Goal: Information Seeking & Learning: Learn about a topic

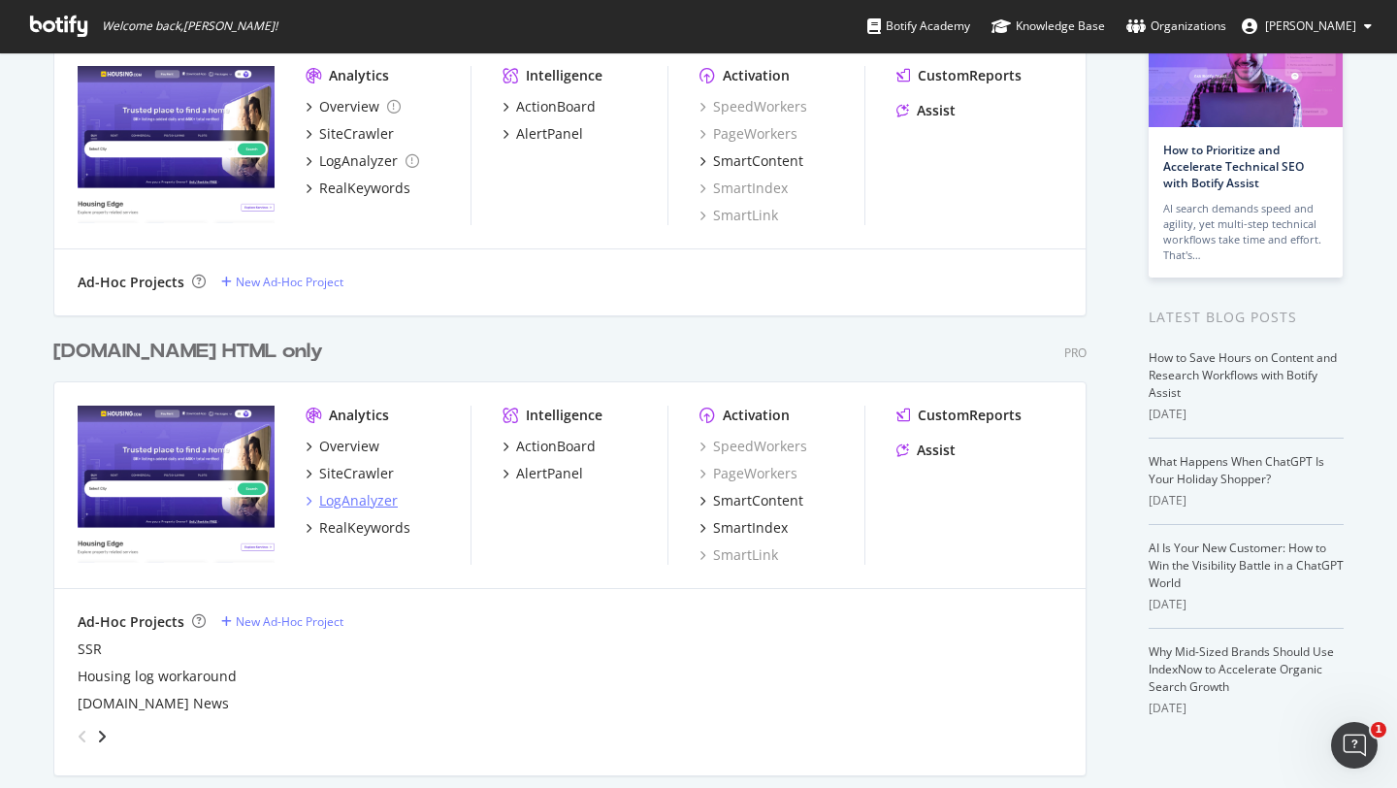
click at [356, 498] on div "LogAnalyzer" at bounding box center [358, 500] width 79 height 19
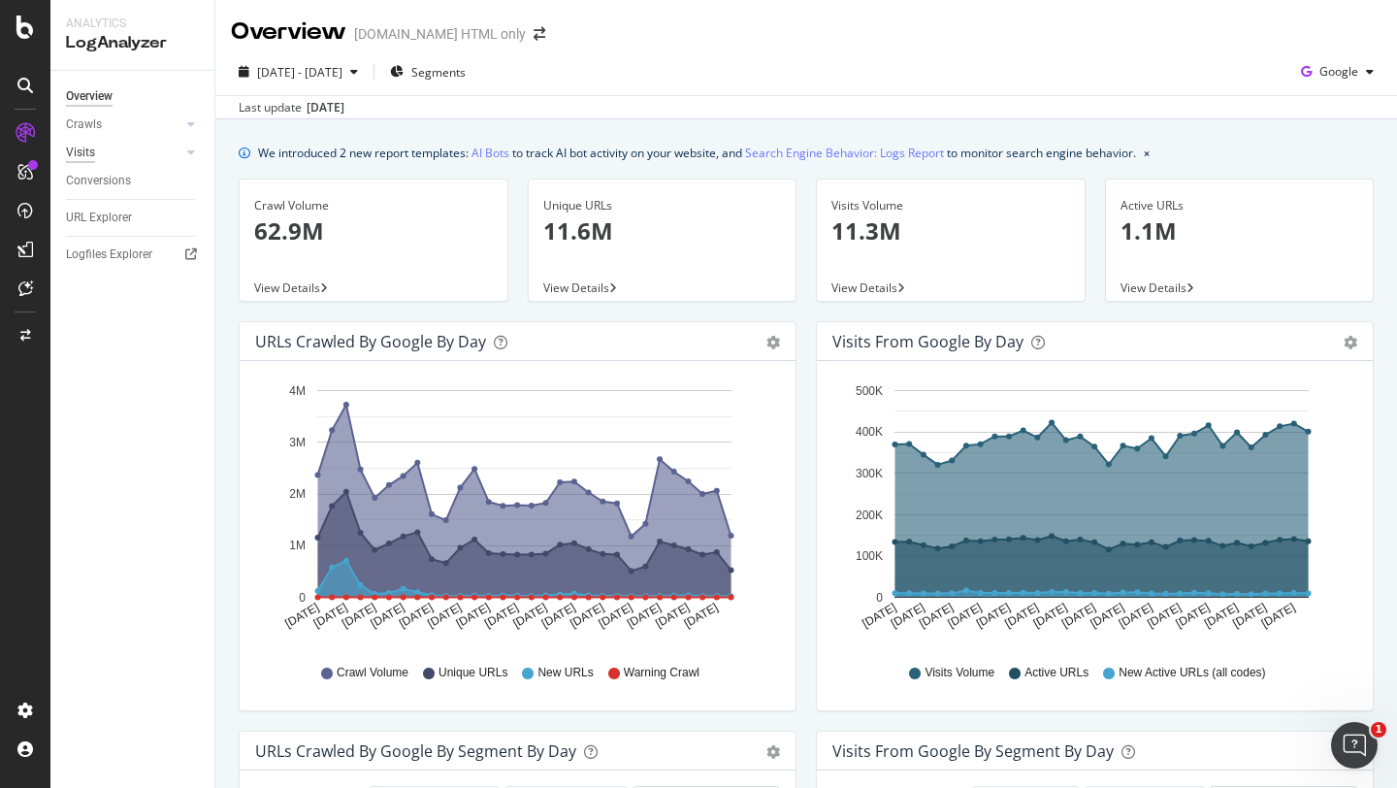
click at [88, 149] on div "Visits" at bounding box center [80, 153] width 29 height 20
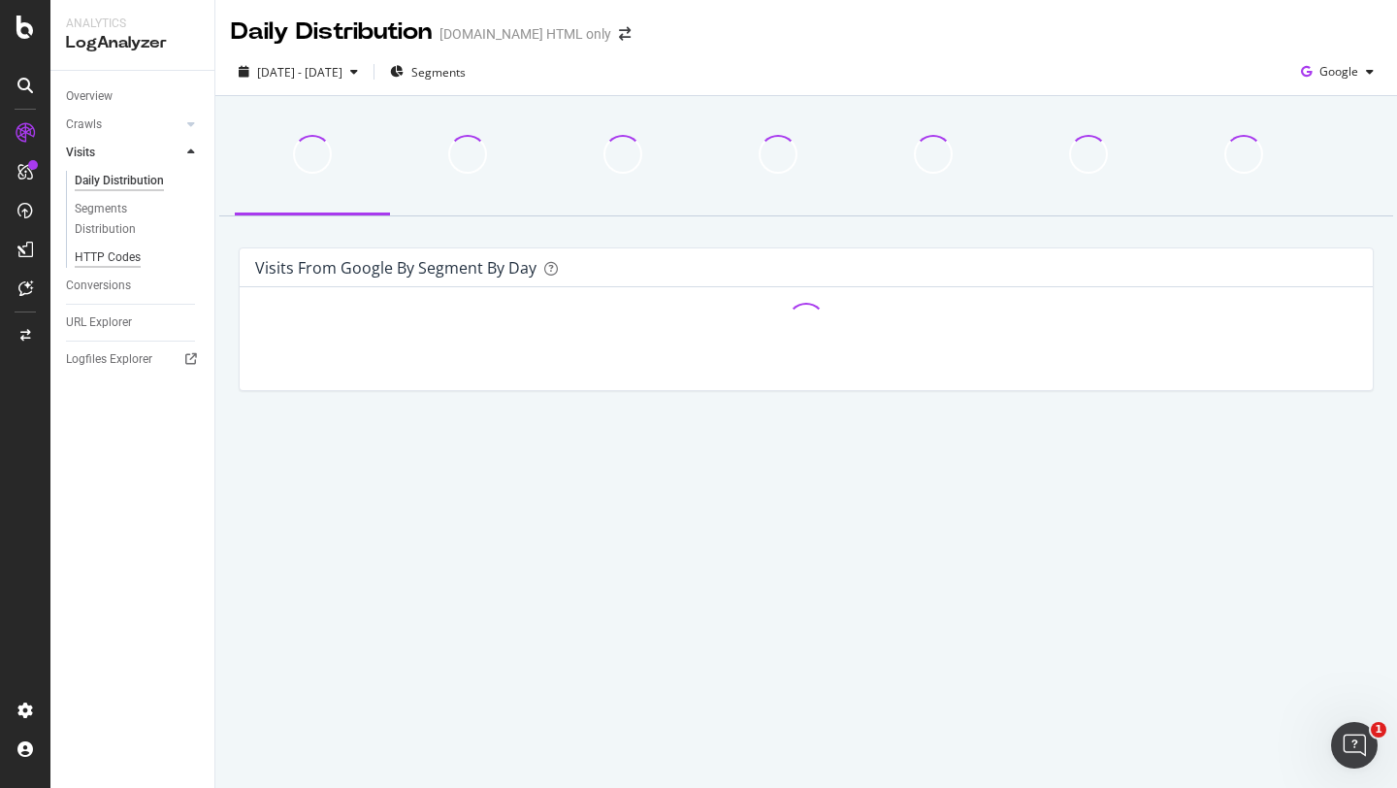
click at [112, 255] on div "HTTP Codes" at bounding box center [108, 257] width 66 height 20
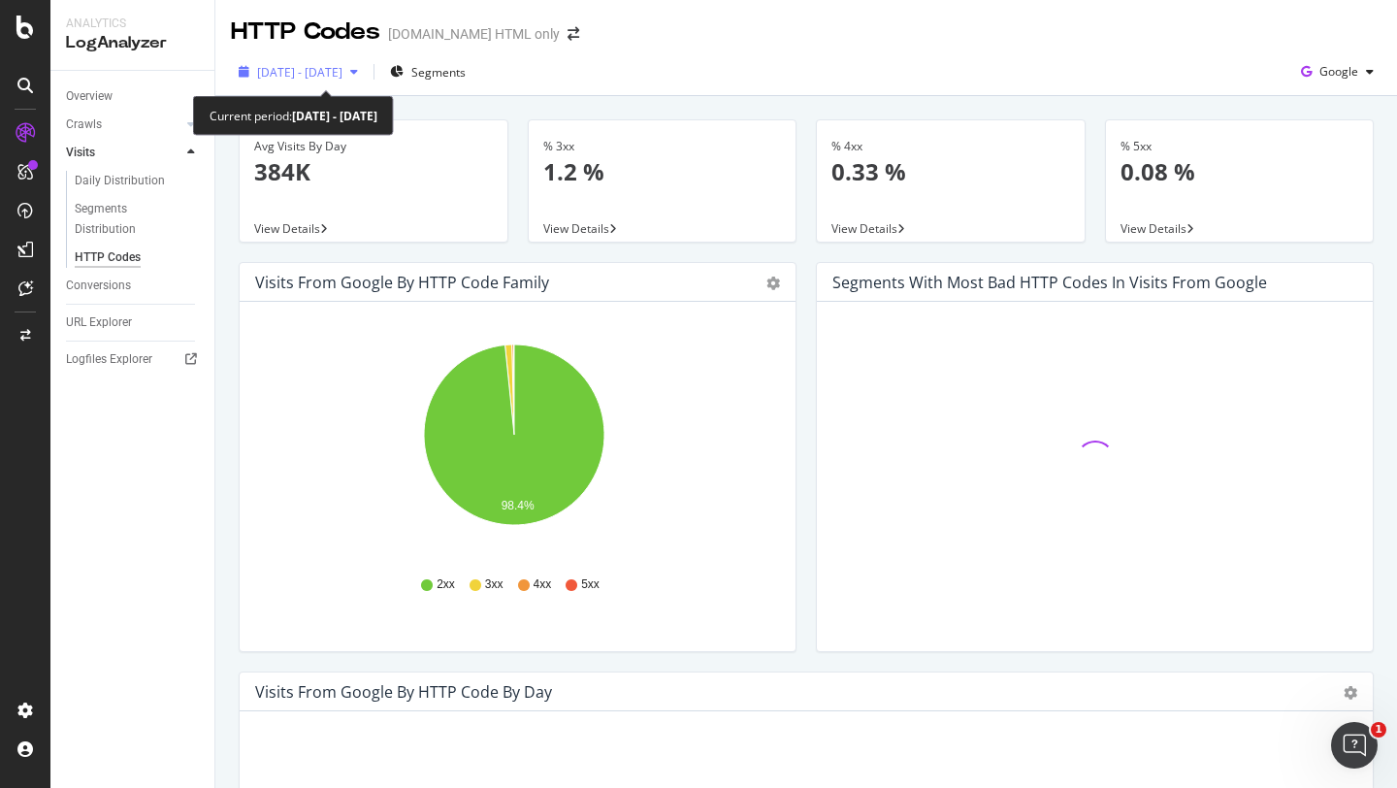
click at [342, 66] on span "[DATE] - [DATE]" at bounding box center [299, 72] width 85 height 16
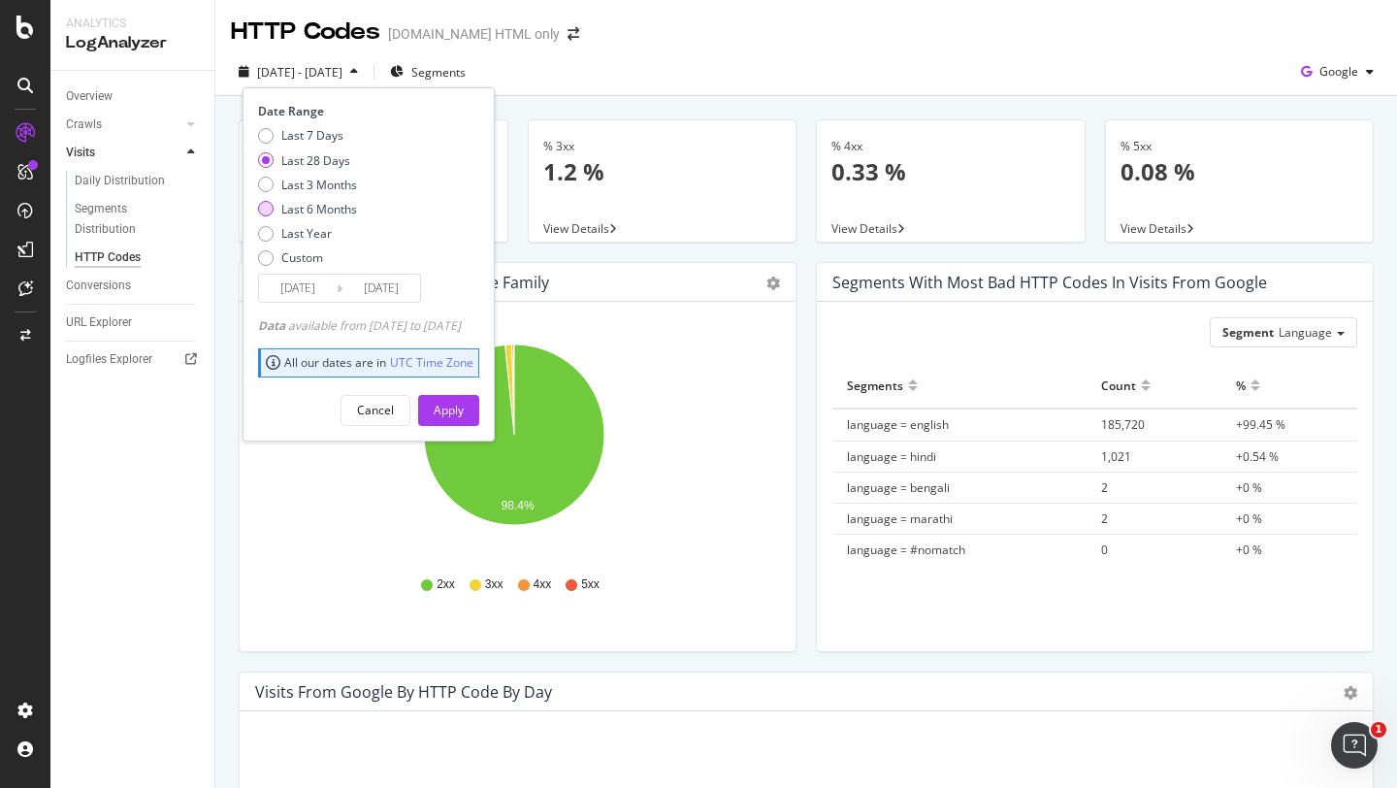
click at [324, 207] on div "Last 6 Months" at bounding box center [319, 209] width 76 height 16
type input "[DATE]"
click at [464, 401] on div "Apply" at bounding box center [449, 410] width 30 height 29
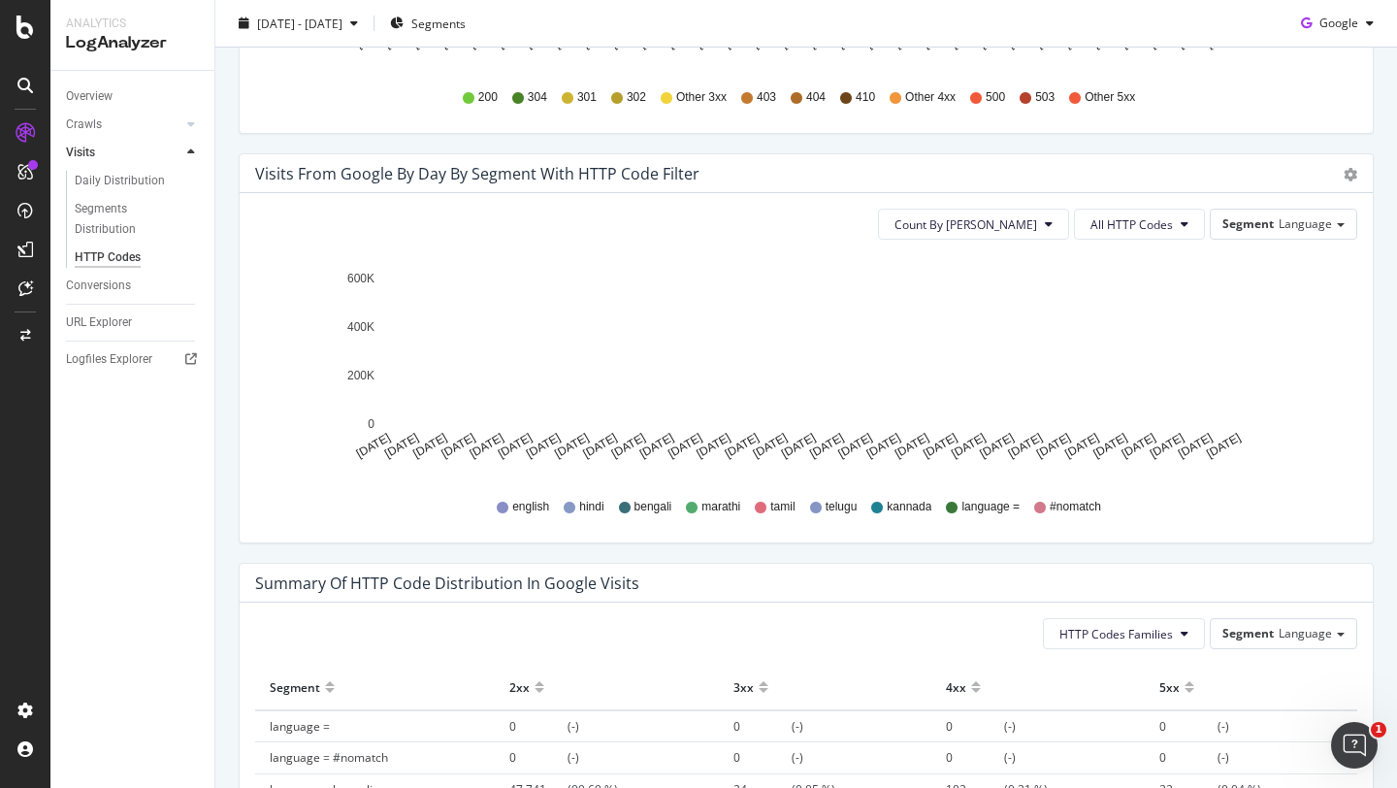
scroll to position [926, 0]
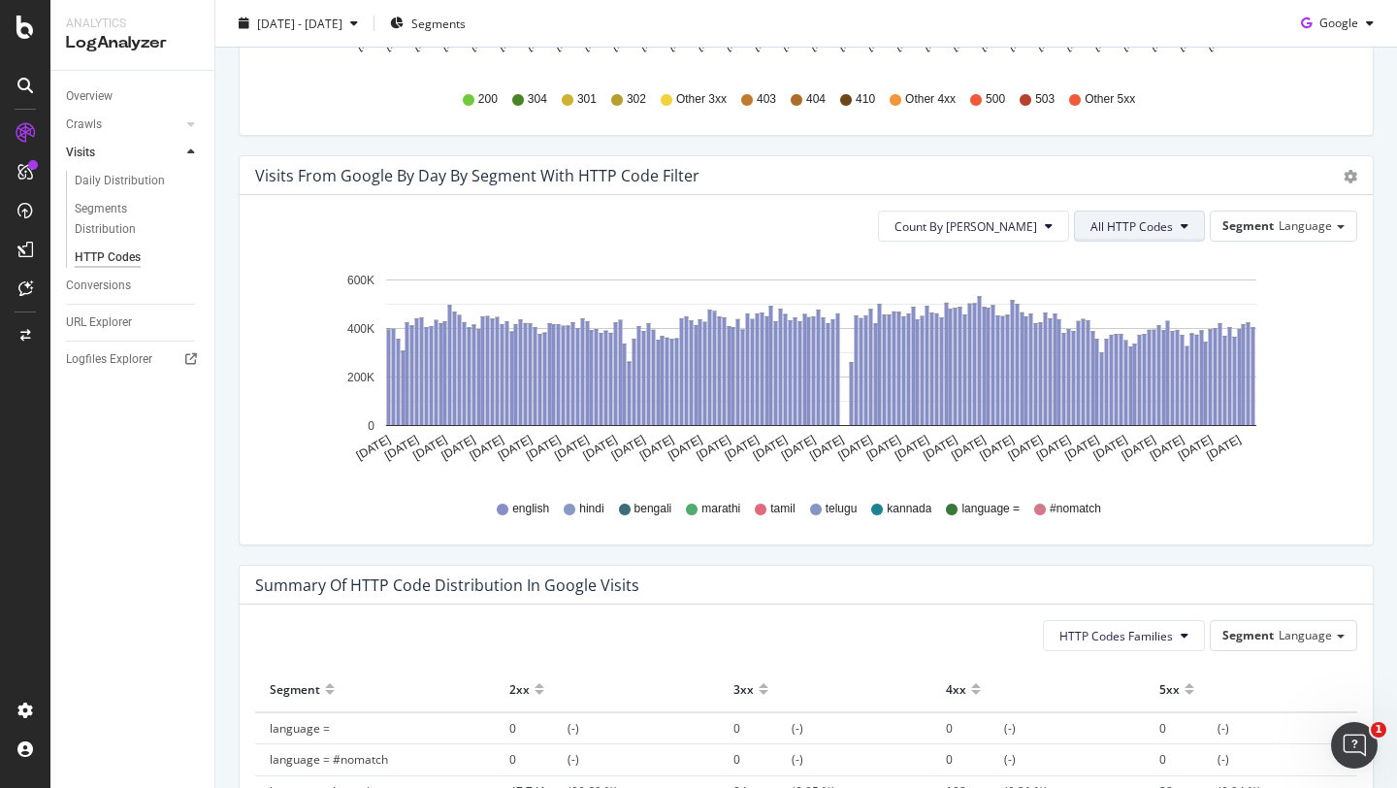
click at [1143, 218] on span "All HTTP Codes" at bounding box center [1132, 226] width 82 height 16
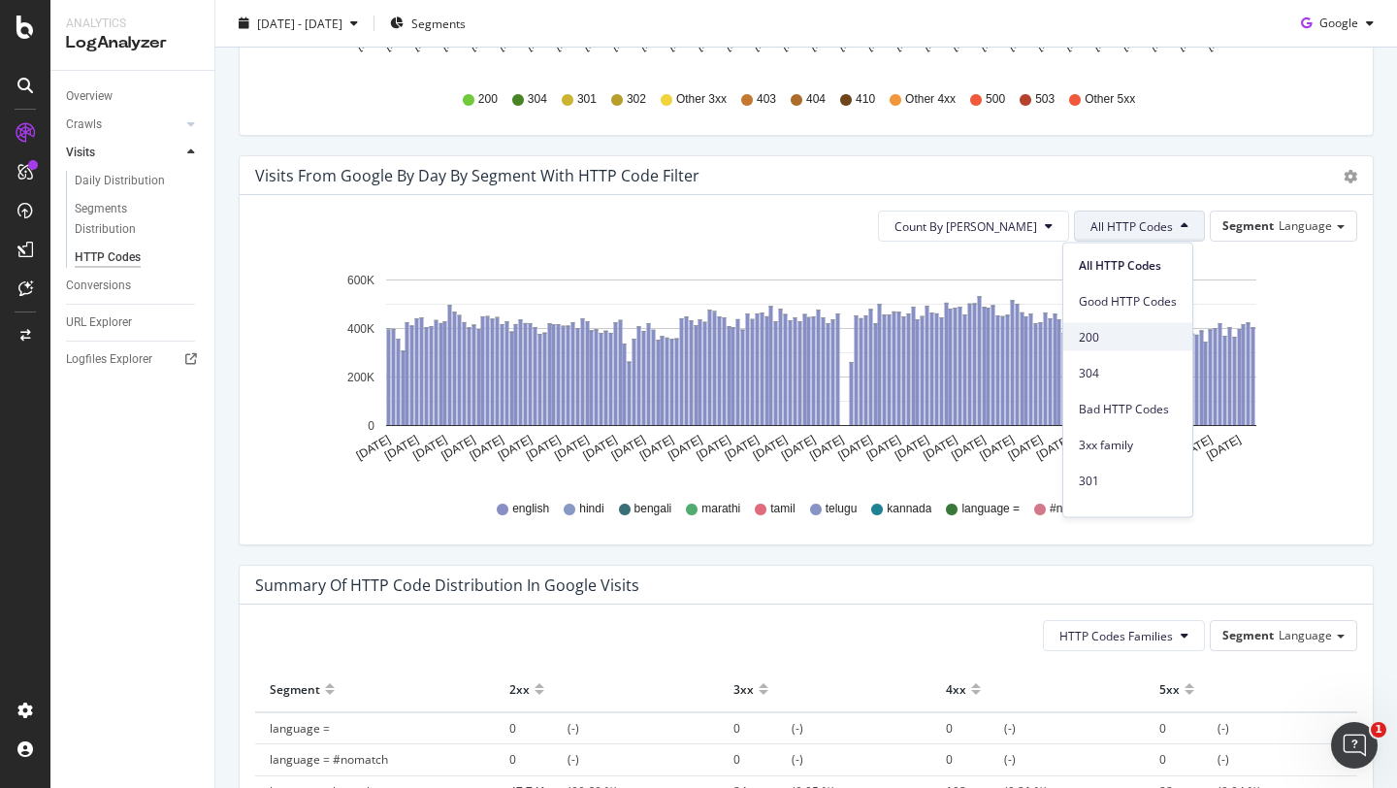
click at [1107, 339] on span "200" at bounding box center [1128, 336] width 98 height 17
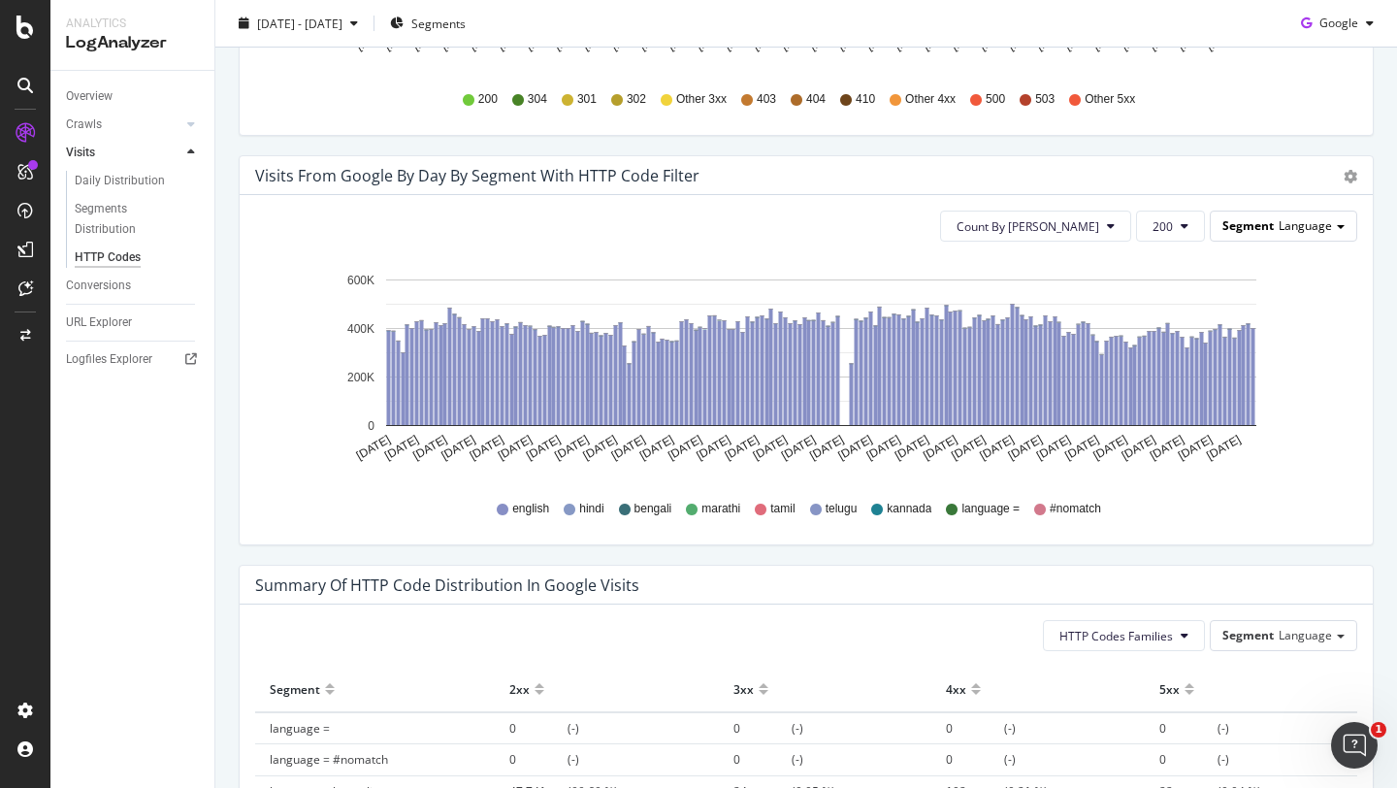
click at [1307, 225] on span "Language" at bounding box center [1305, 225] width 53 height 16
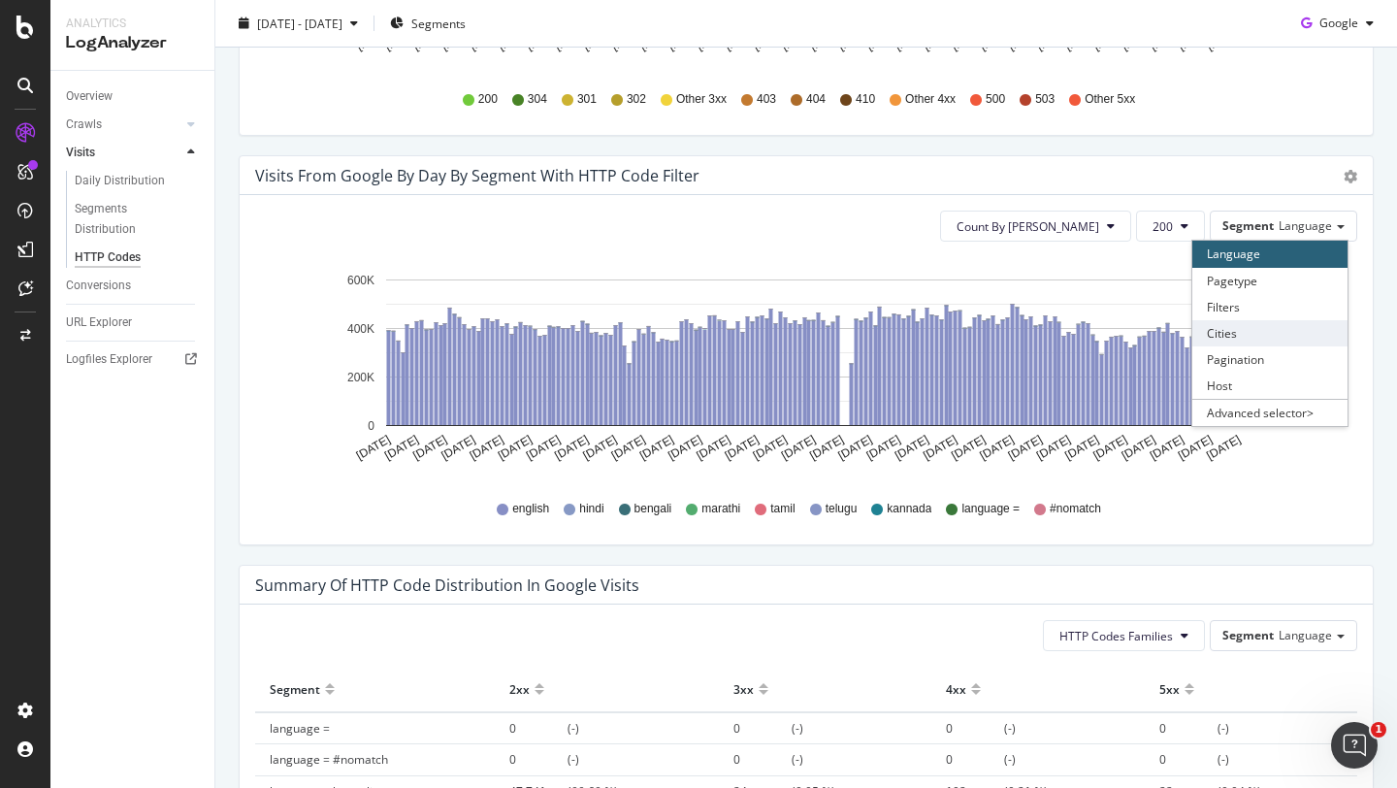
click at [1237, 329] on div "Cities" at bounding box center [1269, 333] width 155 height 26
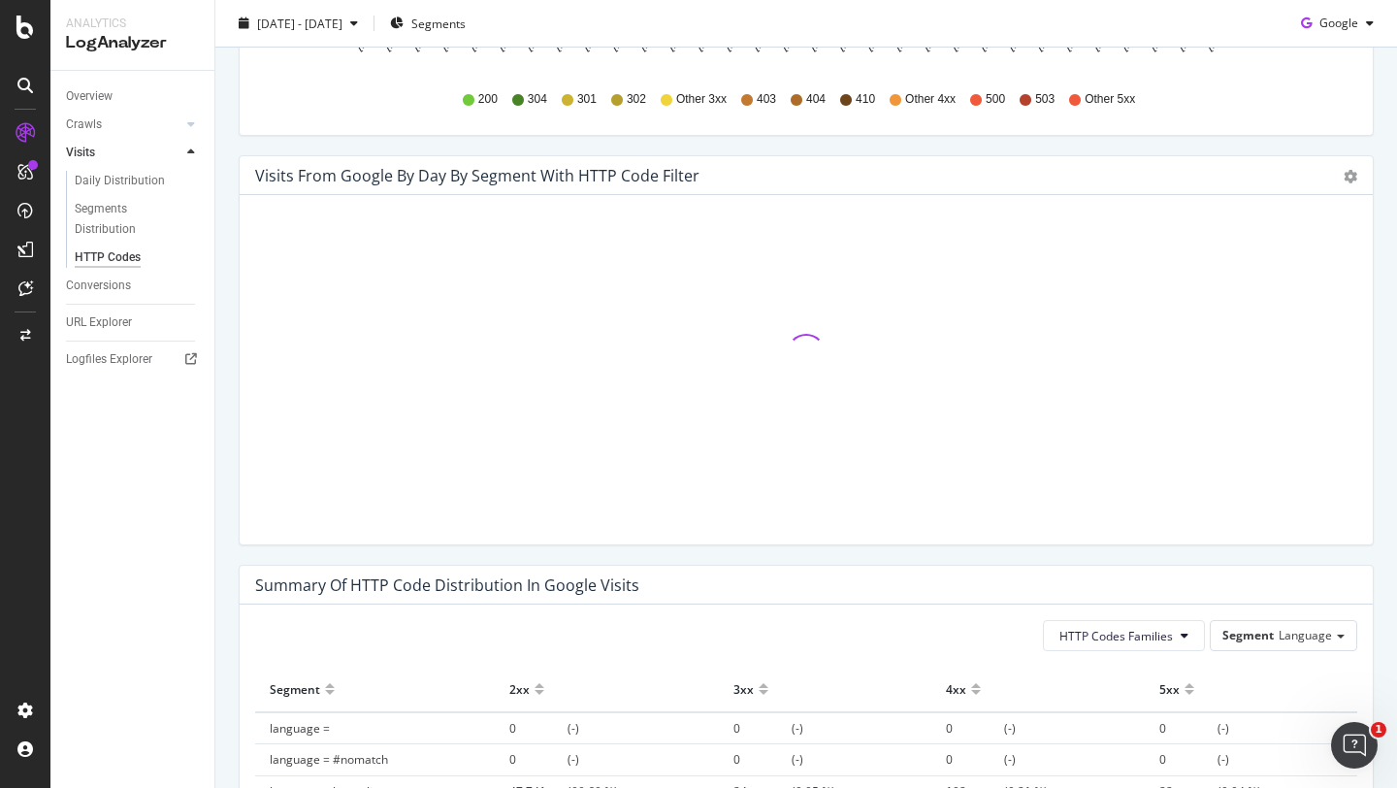
scroll to position [0, 0]
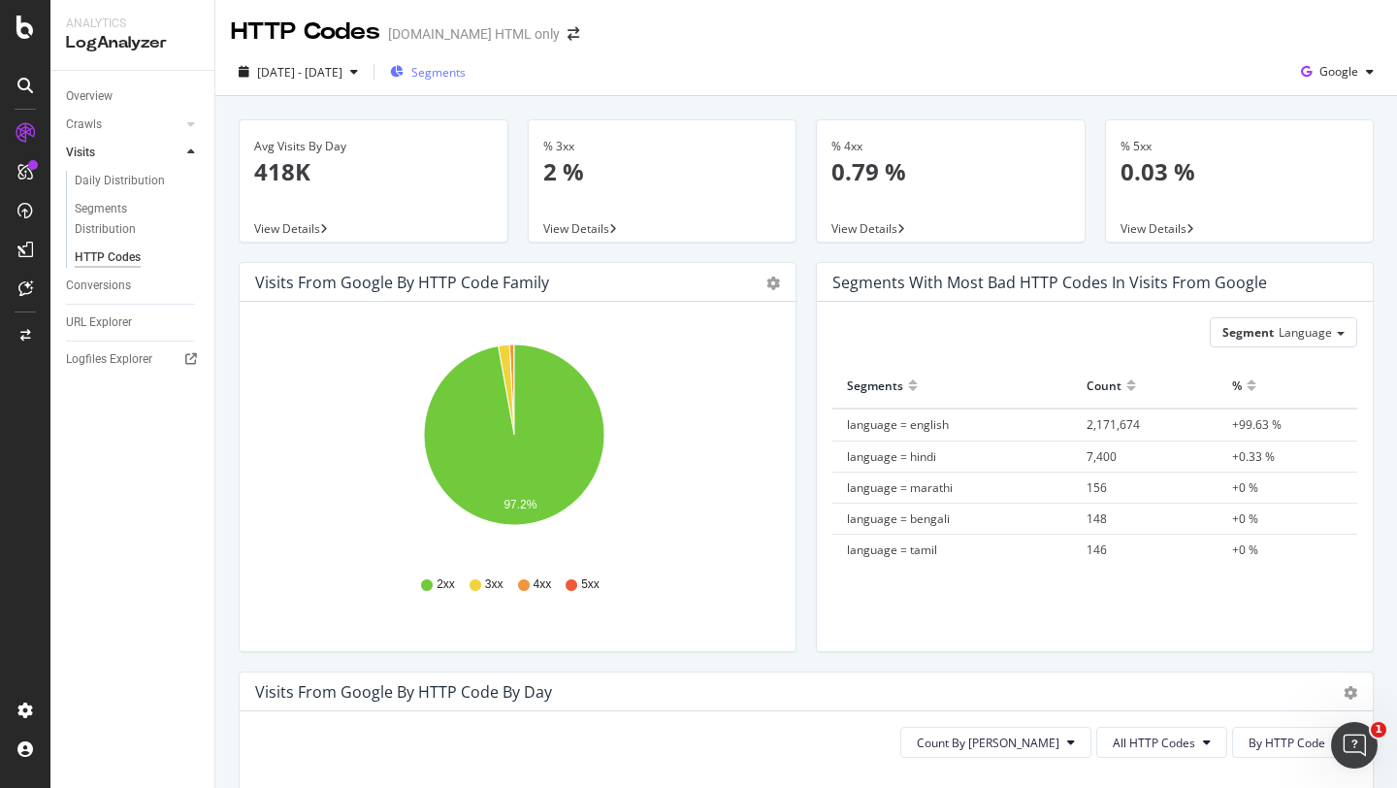
click at [466, 64] on span "Segments" at bounding box center [438, 72] width 54 height 16
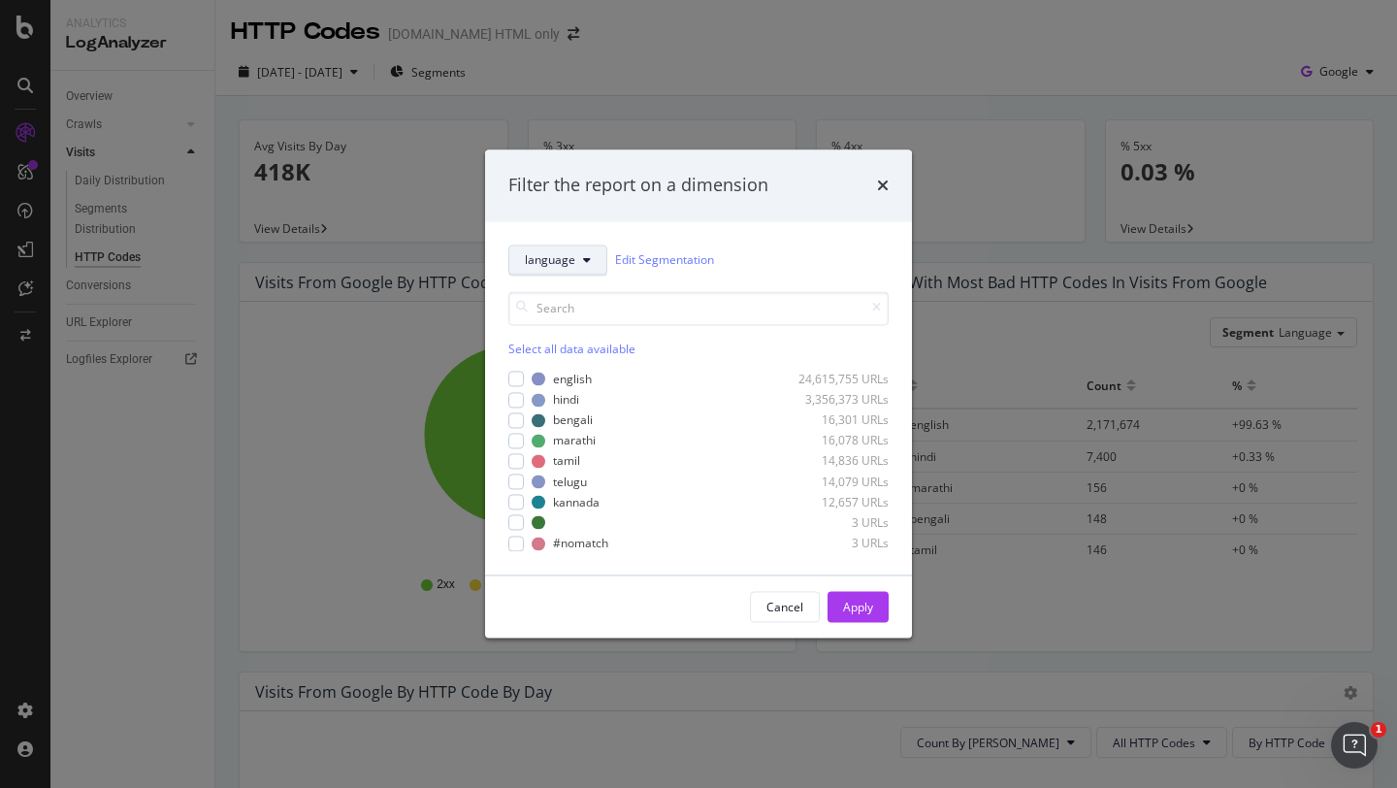
click at [567, 261] on span "language" at bounding box center [550, 260] width 50 height 16
click at [554, 448] on div "cities" at bounding box center [559, 437] width 101 height 28
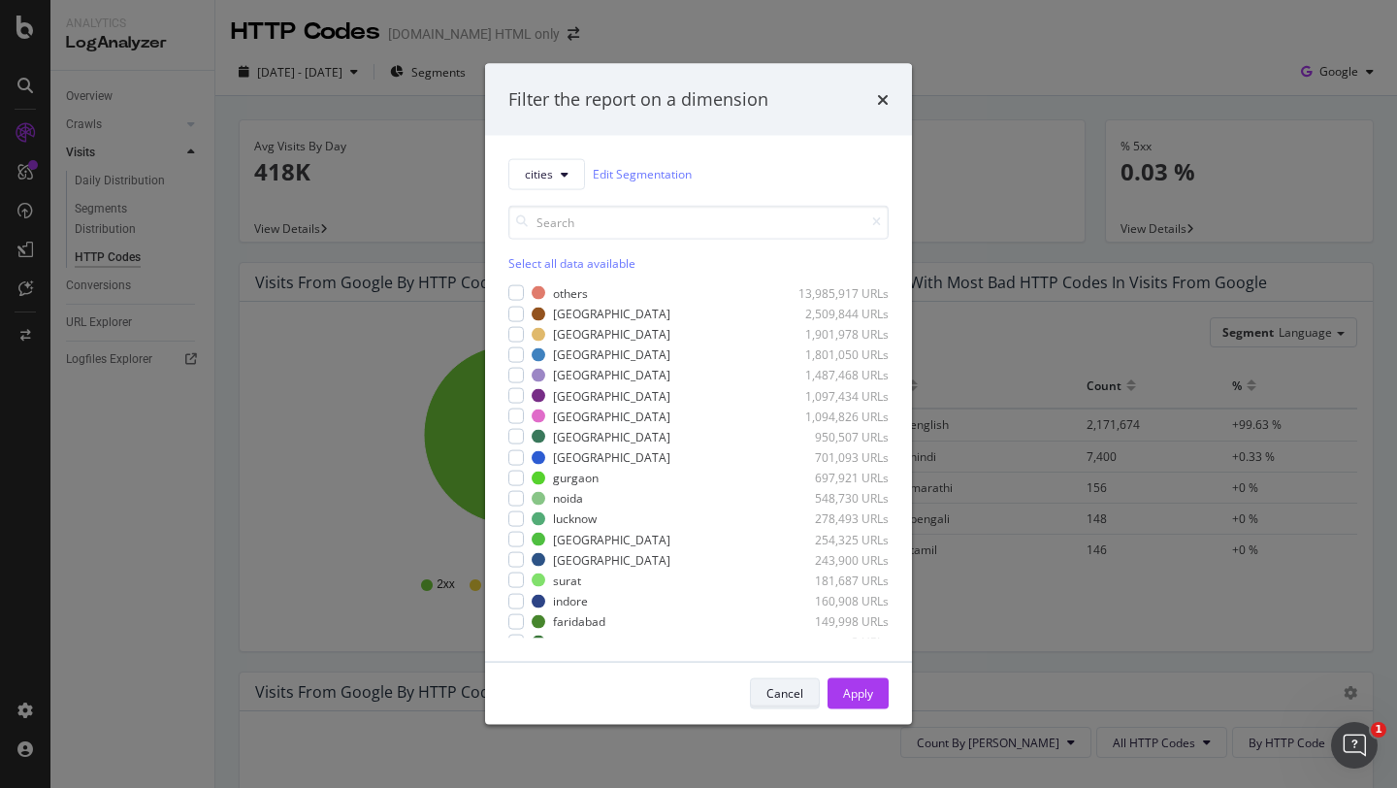
click at [783, 683] on div "Cancel" at bounding box center [784, 692] width 37 height 27
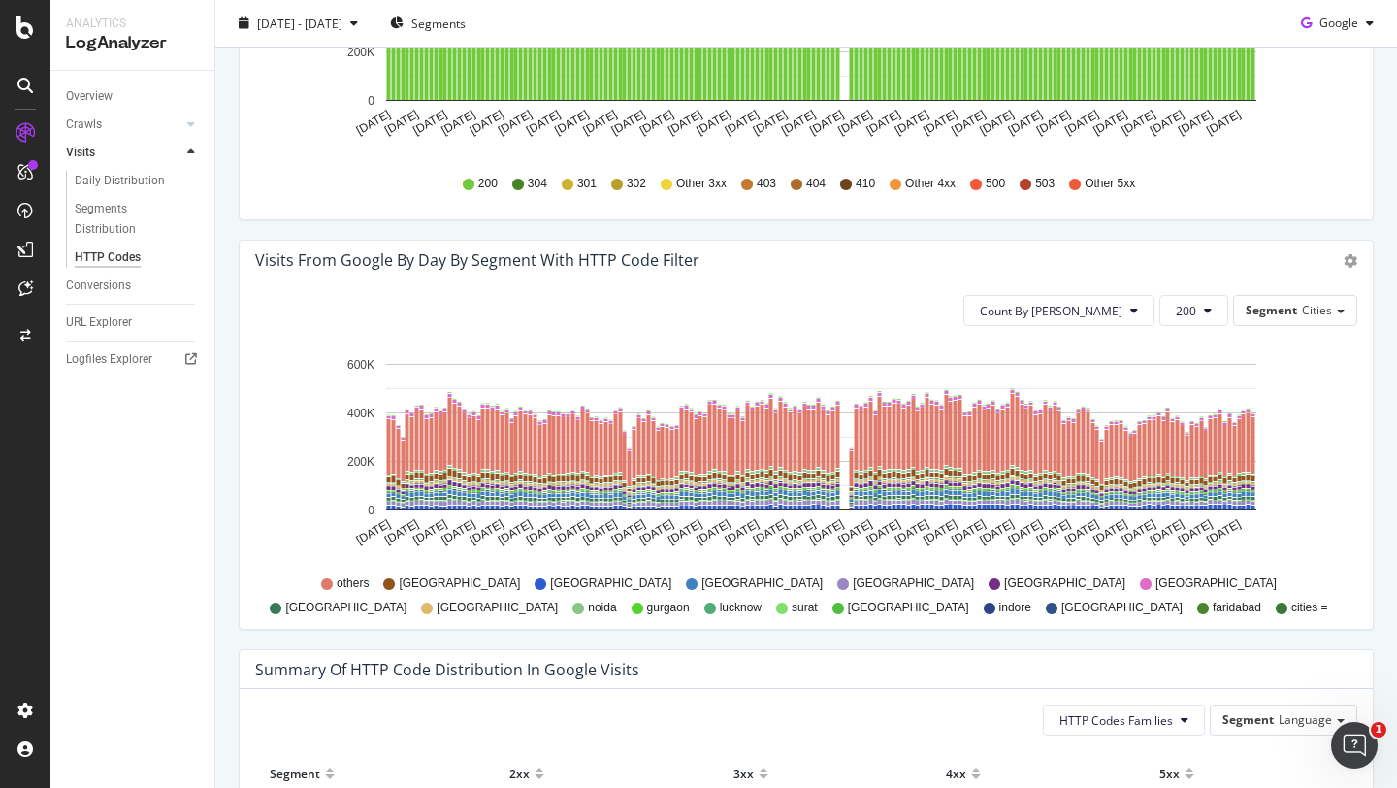
scroll to position [803, 0]
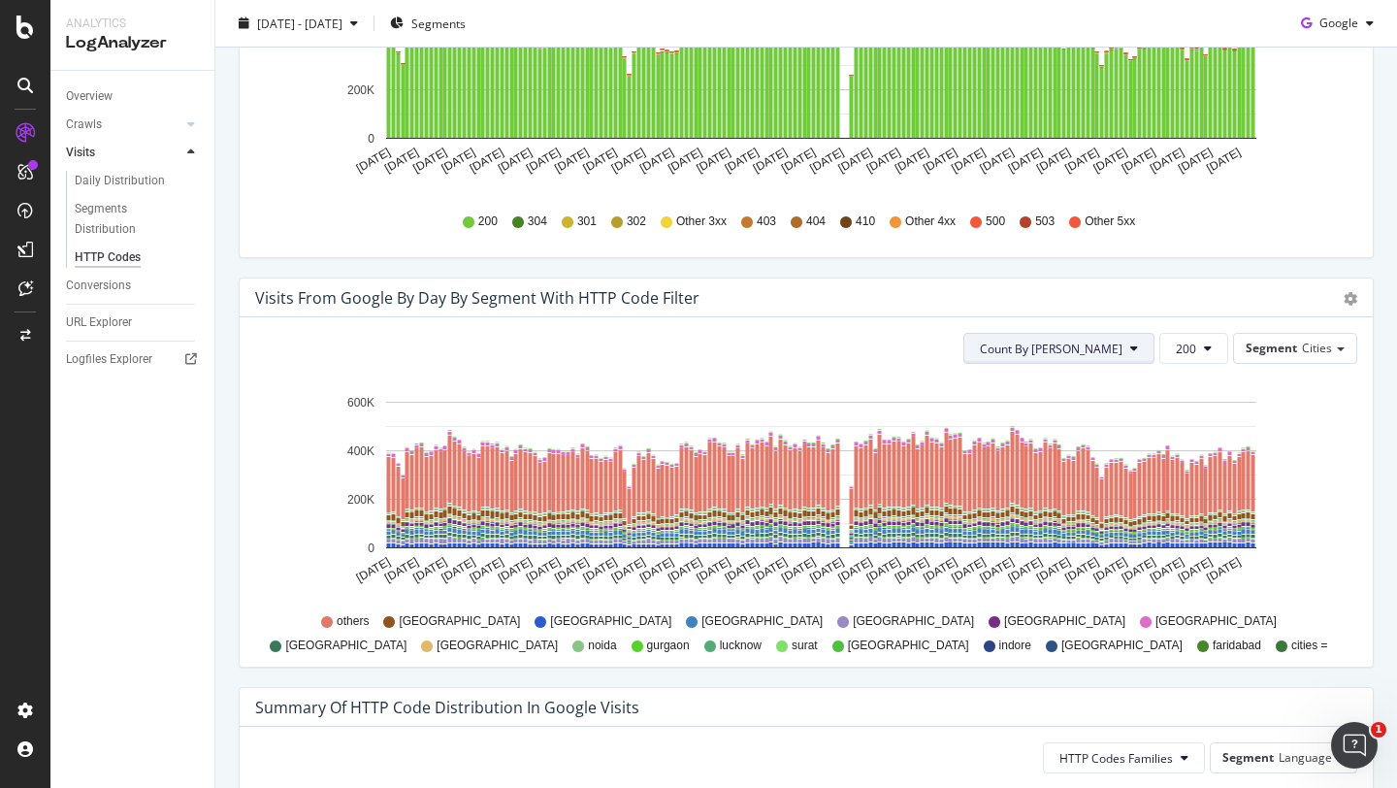
click at [1089, 342] on span "Count By [PERSON_NAME]" at bounding box center [1051, 349] width 143 height 16
click at [1178, 349] on span "200" at bounding box center [1186, 349] width 20 height 16
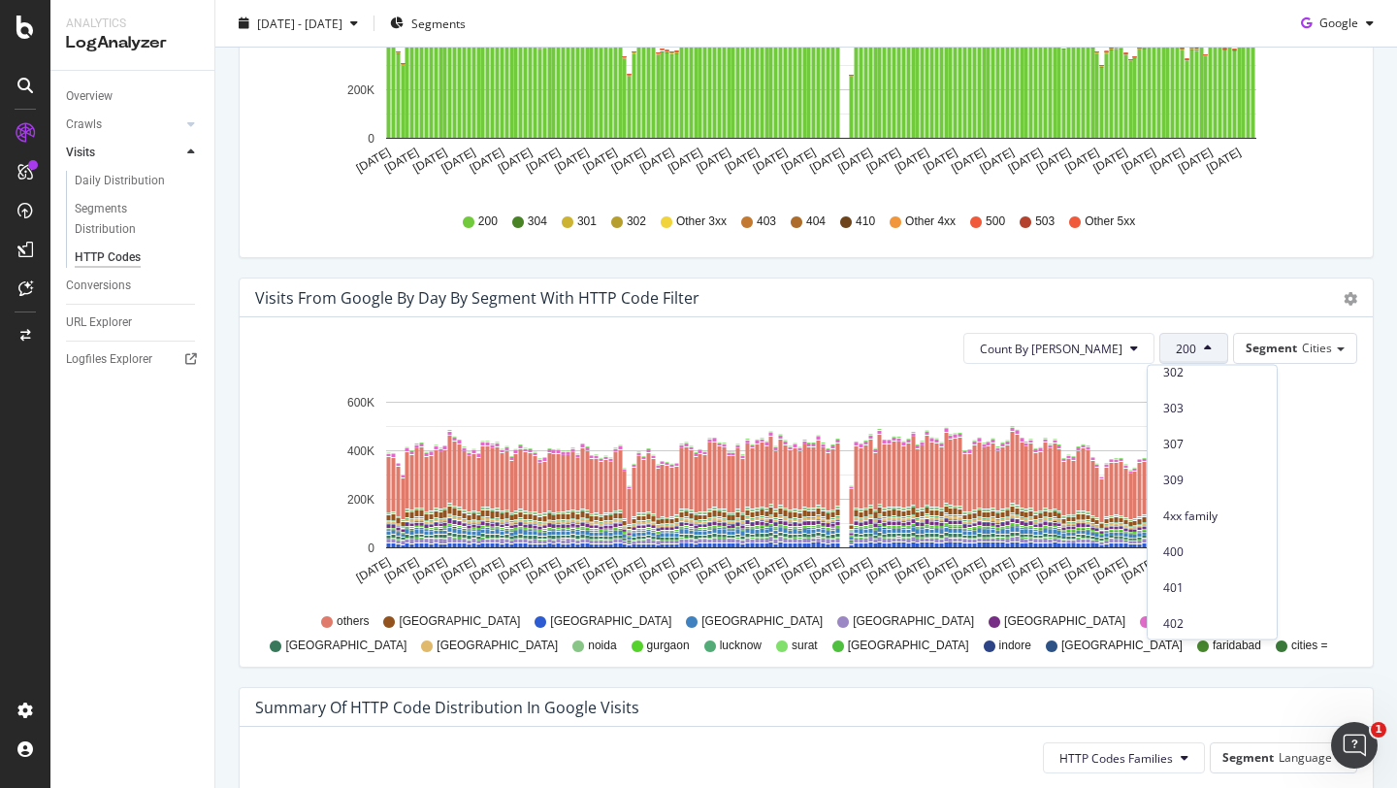
scroll to position [308, 0]
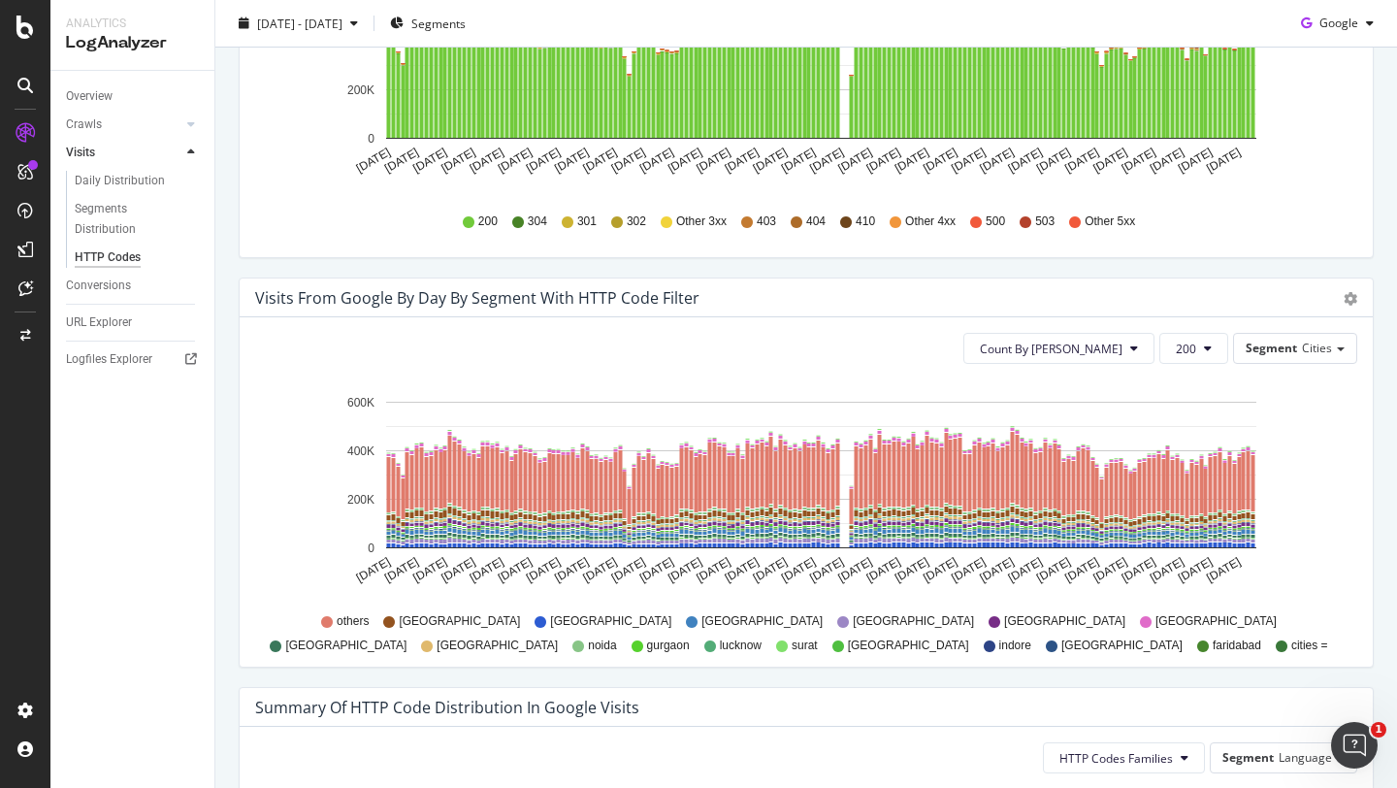
click at [987, 360] on div "Count By Day 200 Segment Cities" at bounding box center [806, 348] width 1102 height 31
click at [1276, 341] on span "Segment" at bounding box center [1271, 348] width 51 height 16
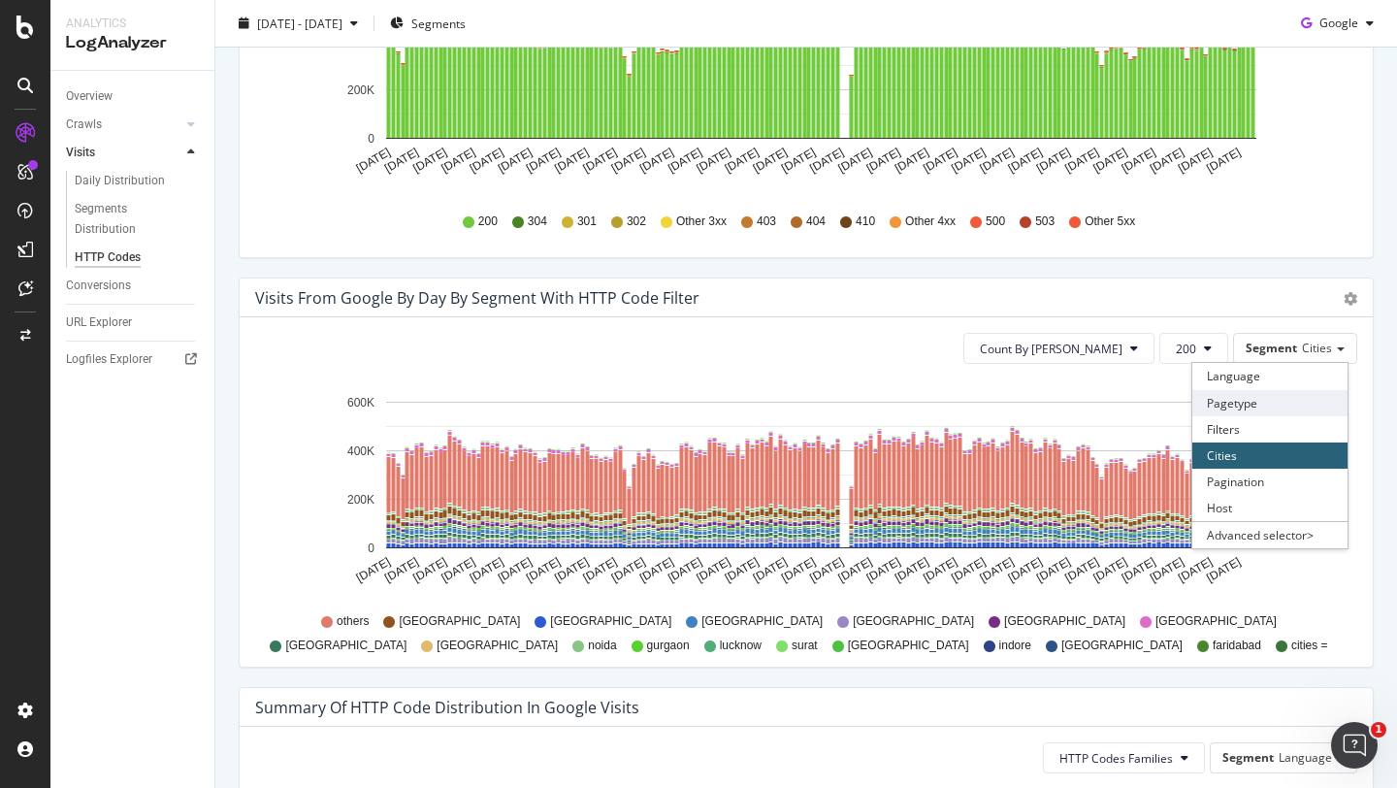
click at [1232, 400] on div "Pagetype" at bounding box center [1269, 403] width 155 height 26
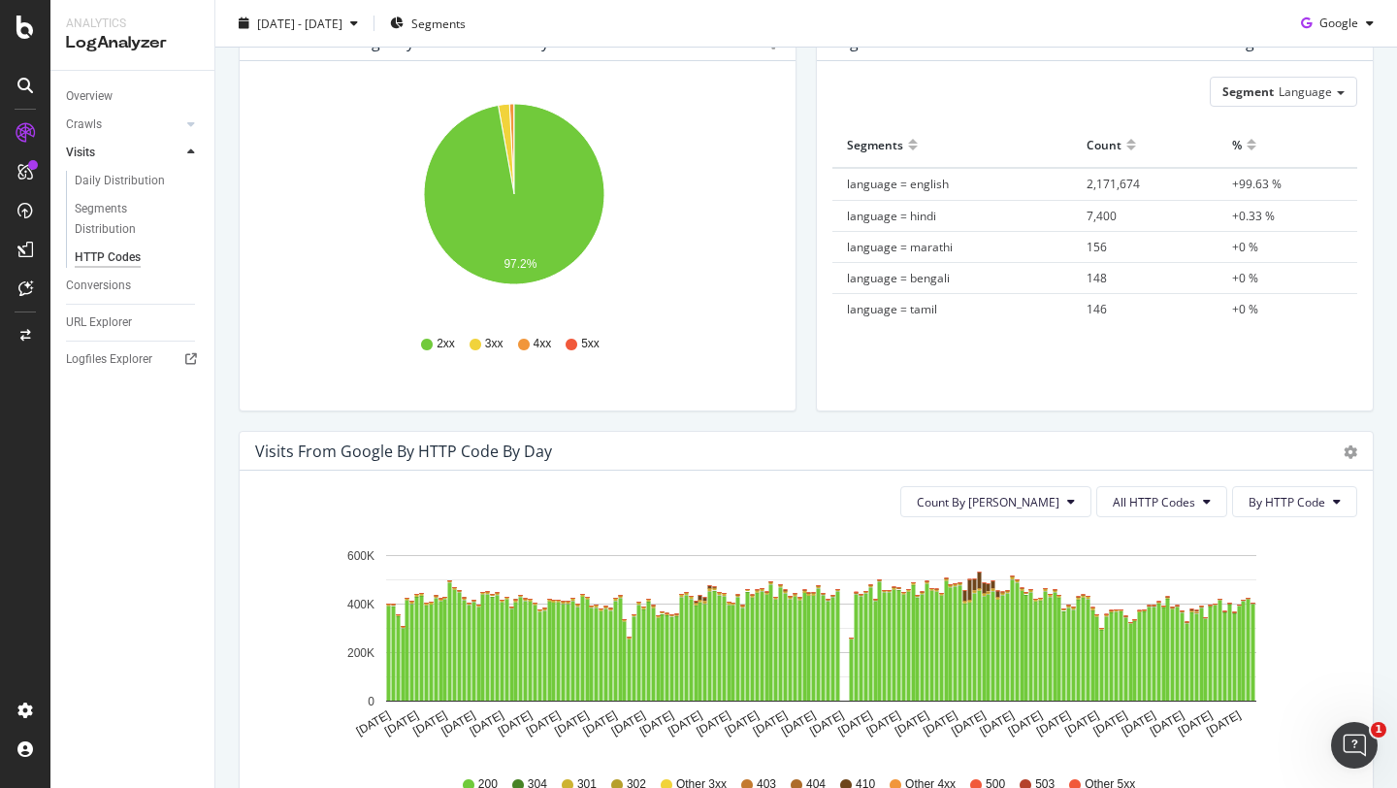
scroll to position [0, 0]
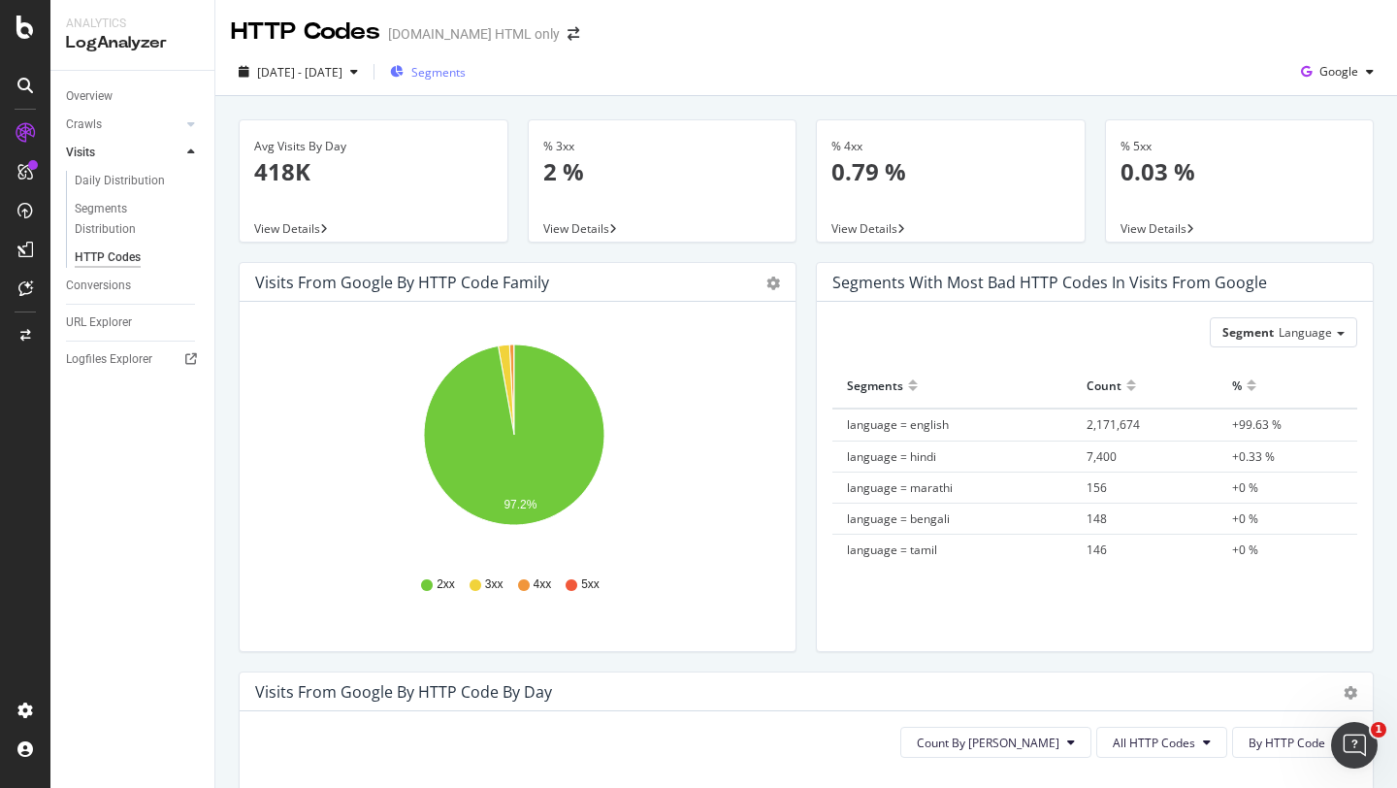
click at [466, 78] on span "Segments" at bounding box center [438, 72] width 54 height 16
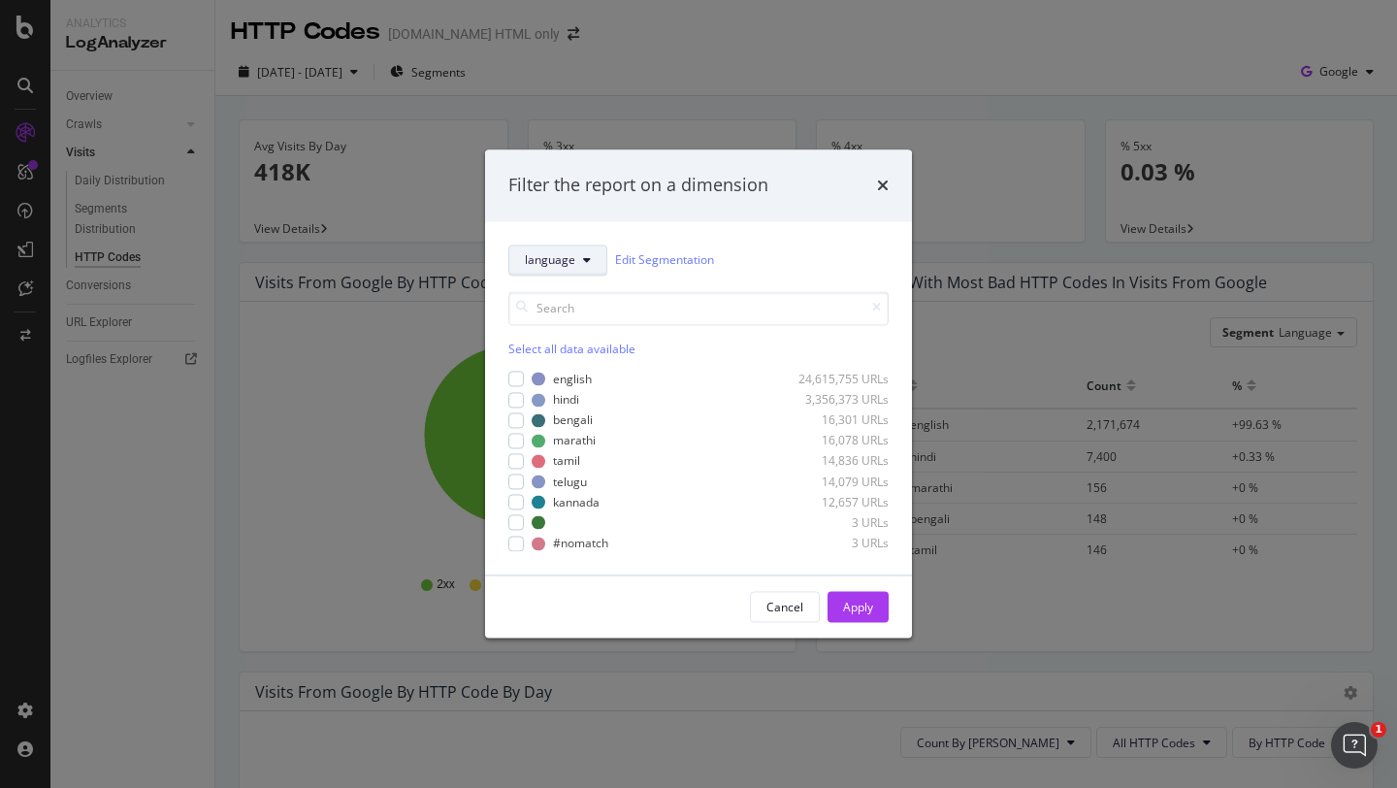
click at [583, 258] on icon "modal" at bounding box center [587, 260] width 8 height 12
click at [560, 367] on span "pagetype" at bounding box center [560, 365] width 70 height 17
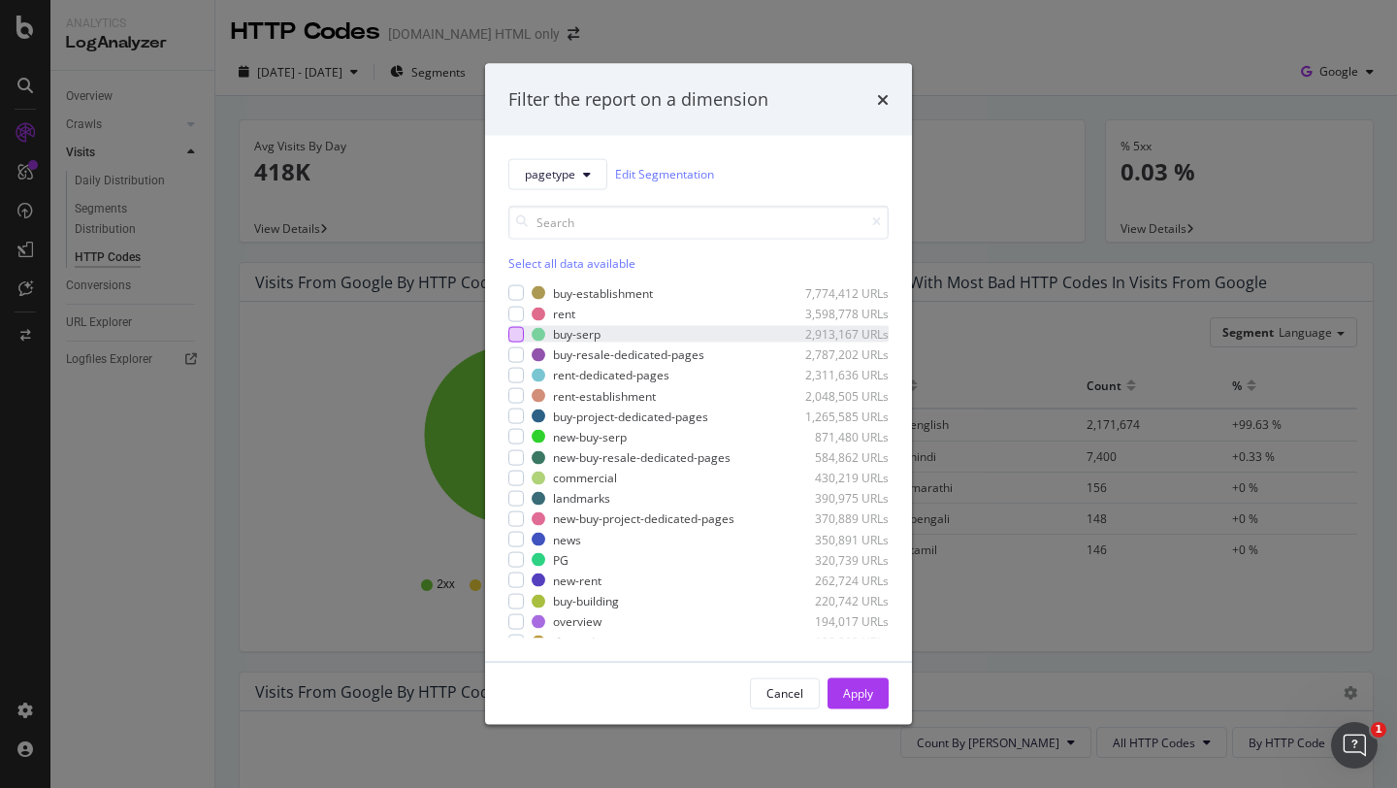
click at [522, 332] on div "modal" at bounding box center [516, 334] width 16 height 16
click at [580, 223] on input "modal" at bounding box center [698, 222] width 380 height 34
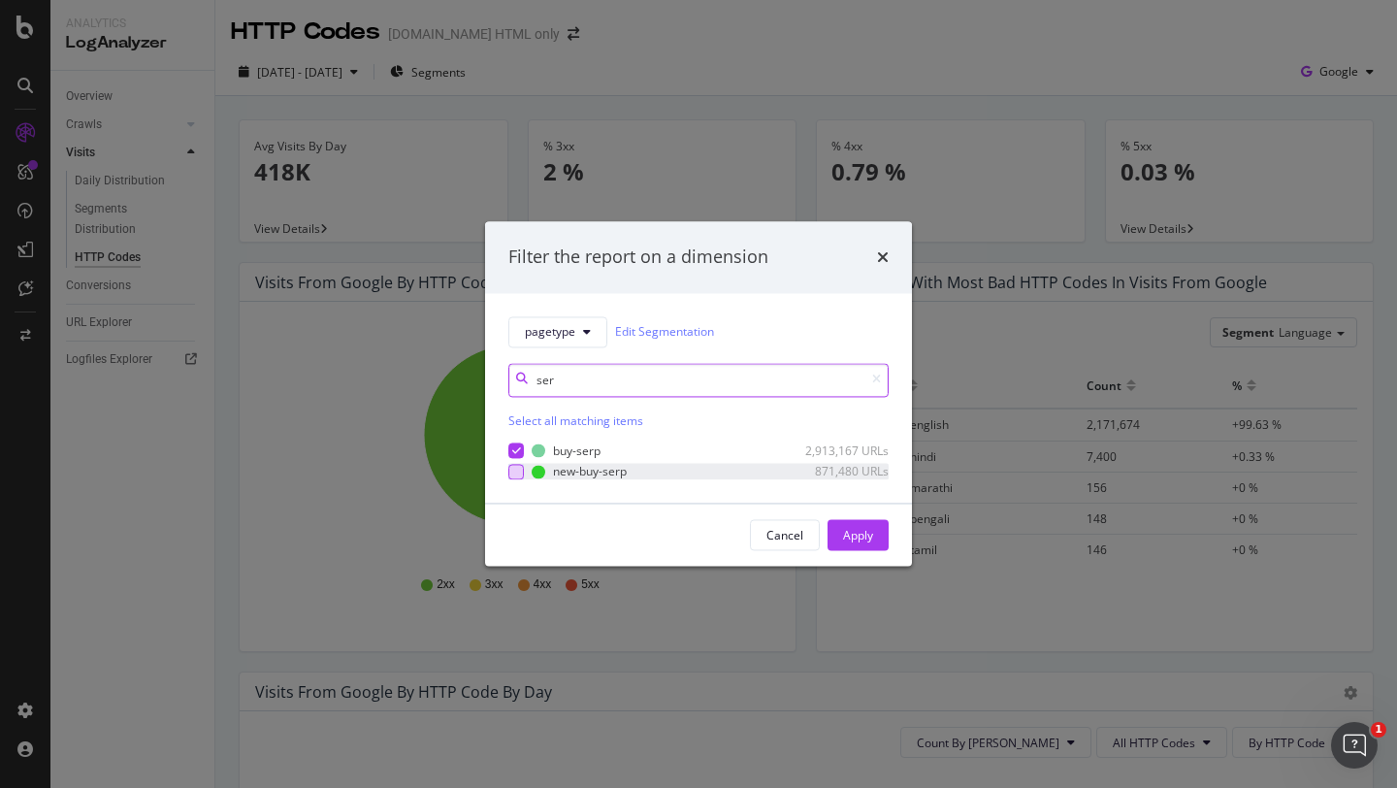
type input "ser"
click at [519, 472] on div "modal" at bounding box center [516, 472] width 16 height 16
click at [874, 533] on button "Apply" at bounding box center [858, 535] width 61 height 31
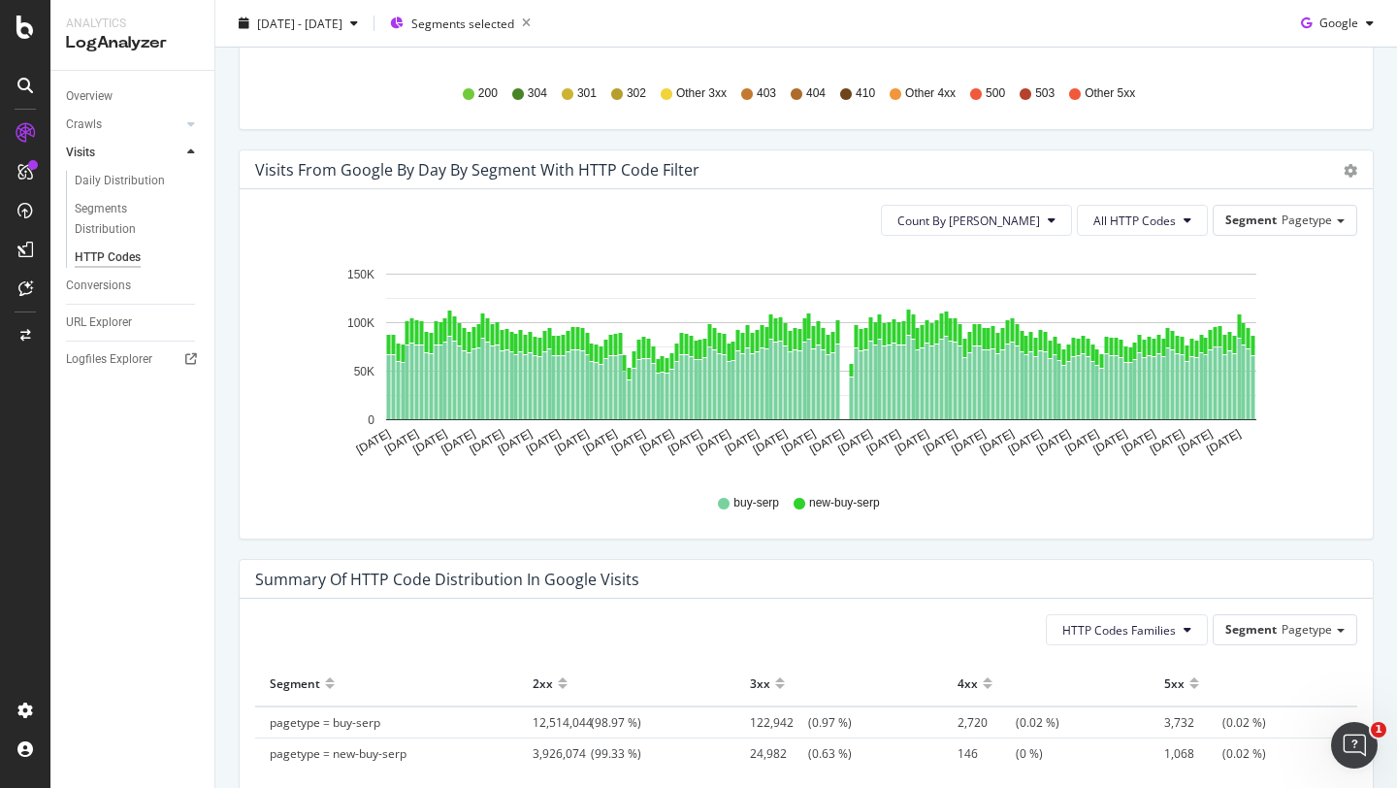
scroll to position [868, 0]
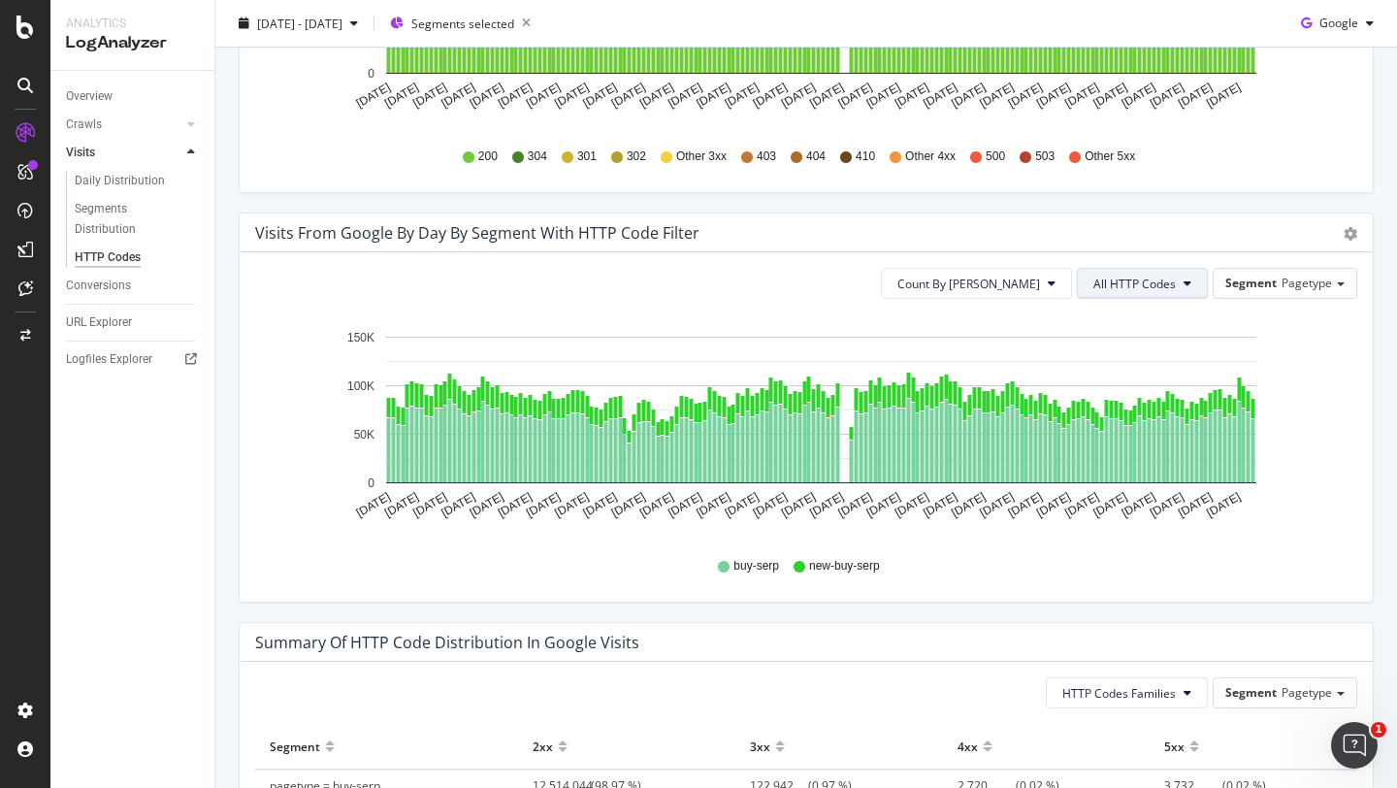
click at [1127, 283] on span "All HTTP Codes" at bounding box center [1134, 284] width 82 height 16
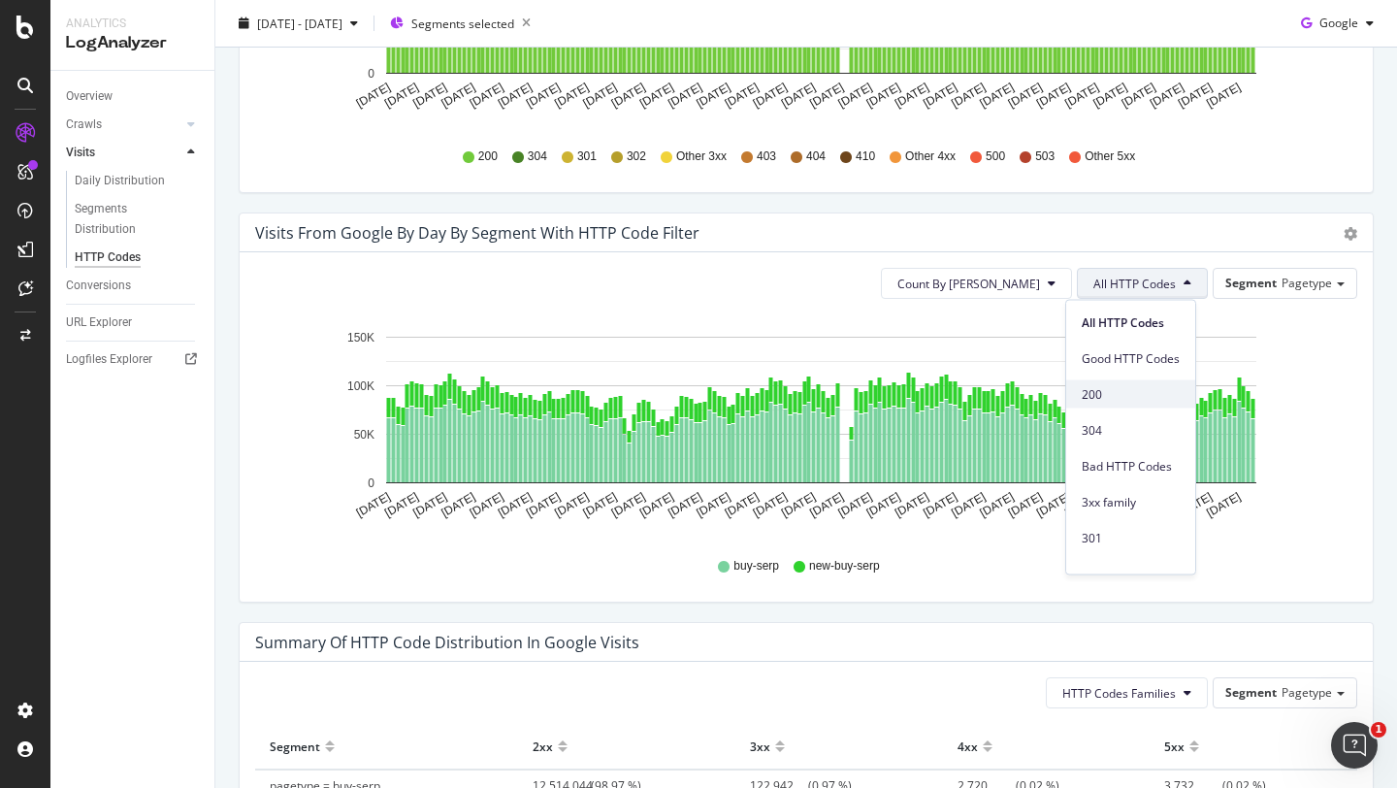
click at [1098, 389] on span "200" at bounding box center [1131, 393] width 98 height 17
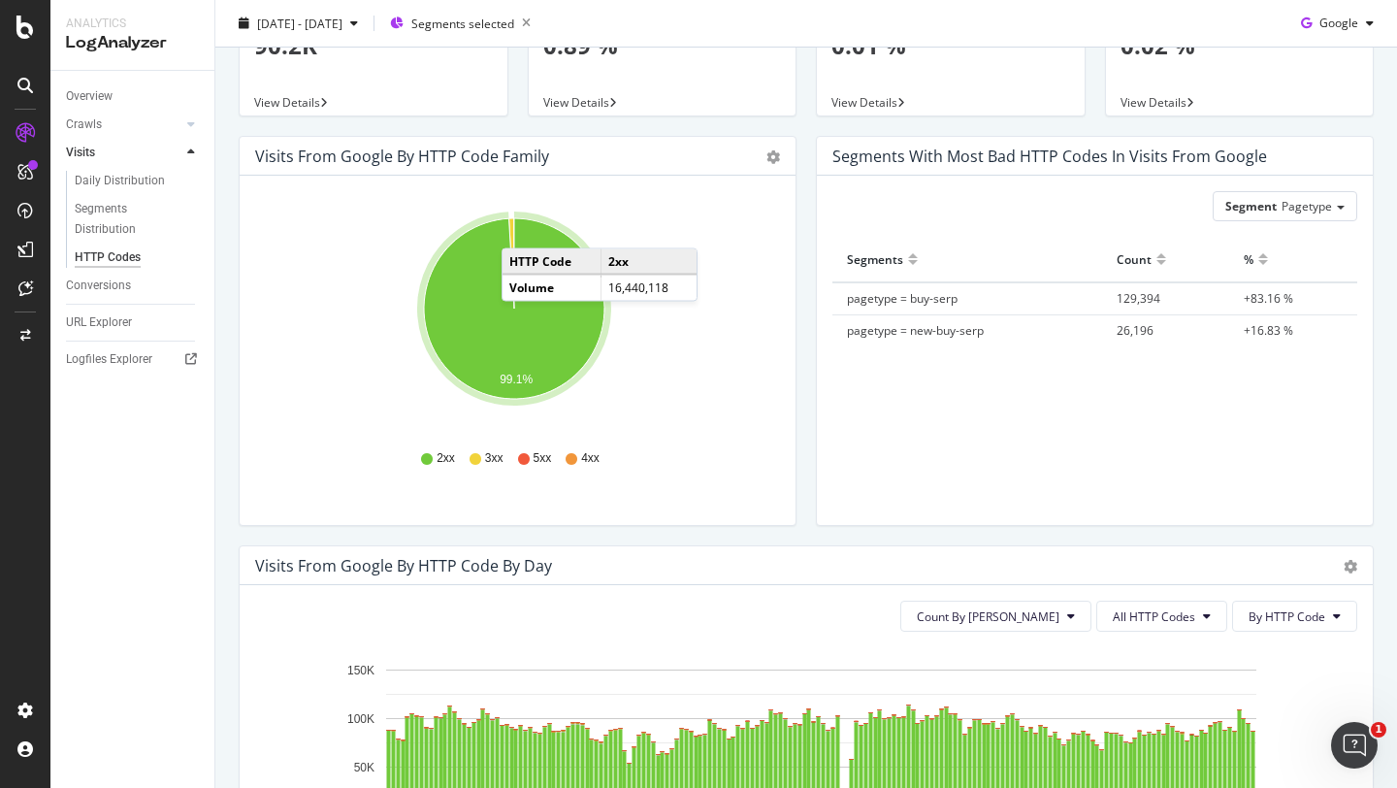
scroll to position [0, 0]
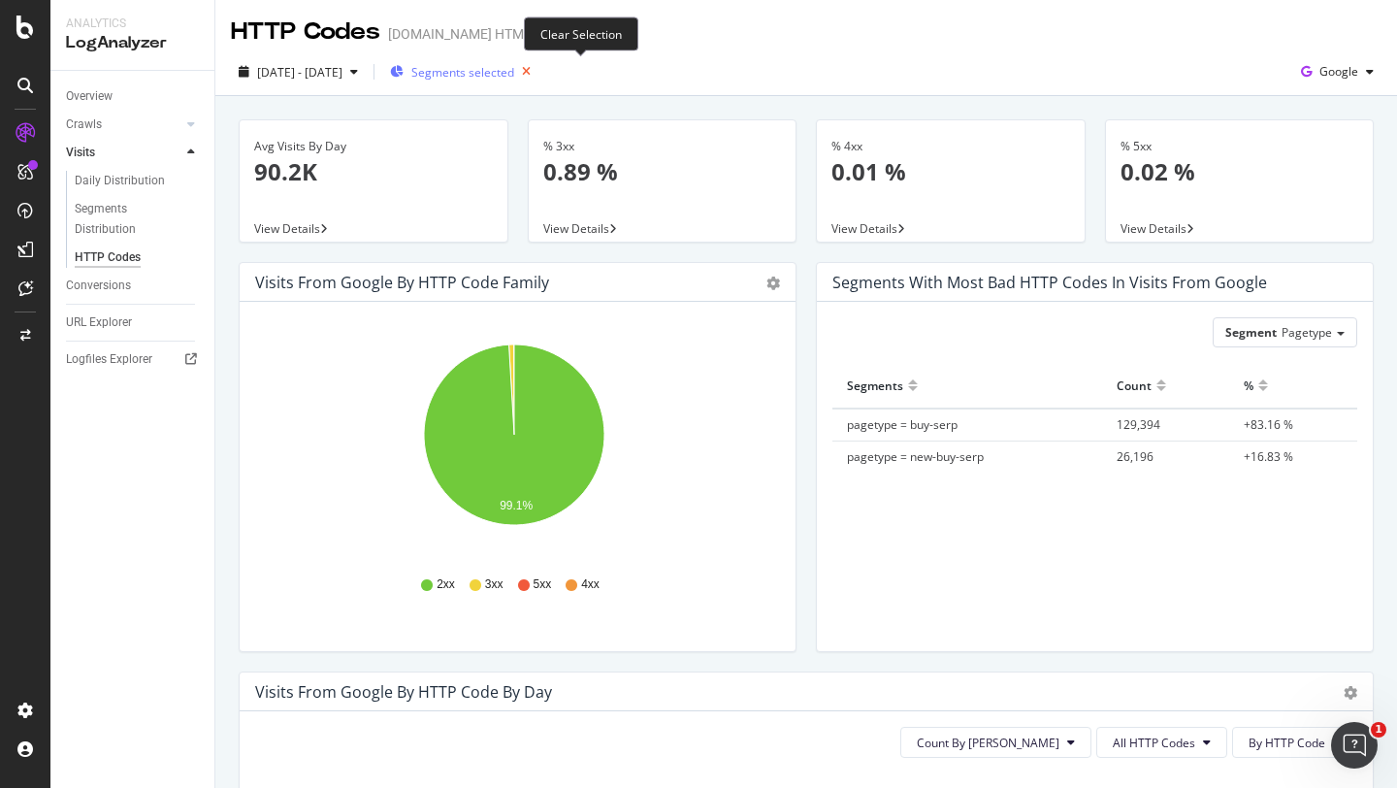
click at [538, 72] on icon "button" at bounding box center [526, 71] width 24 height 27
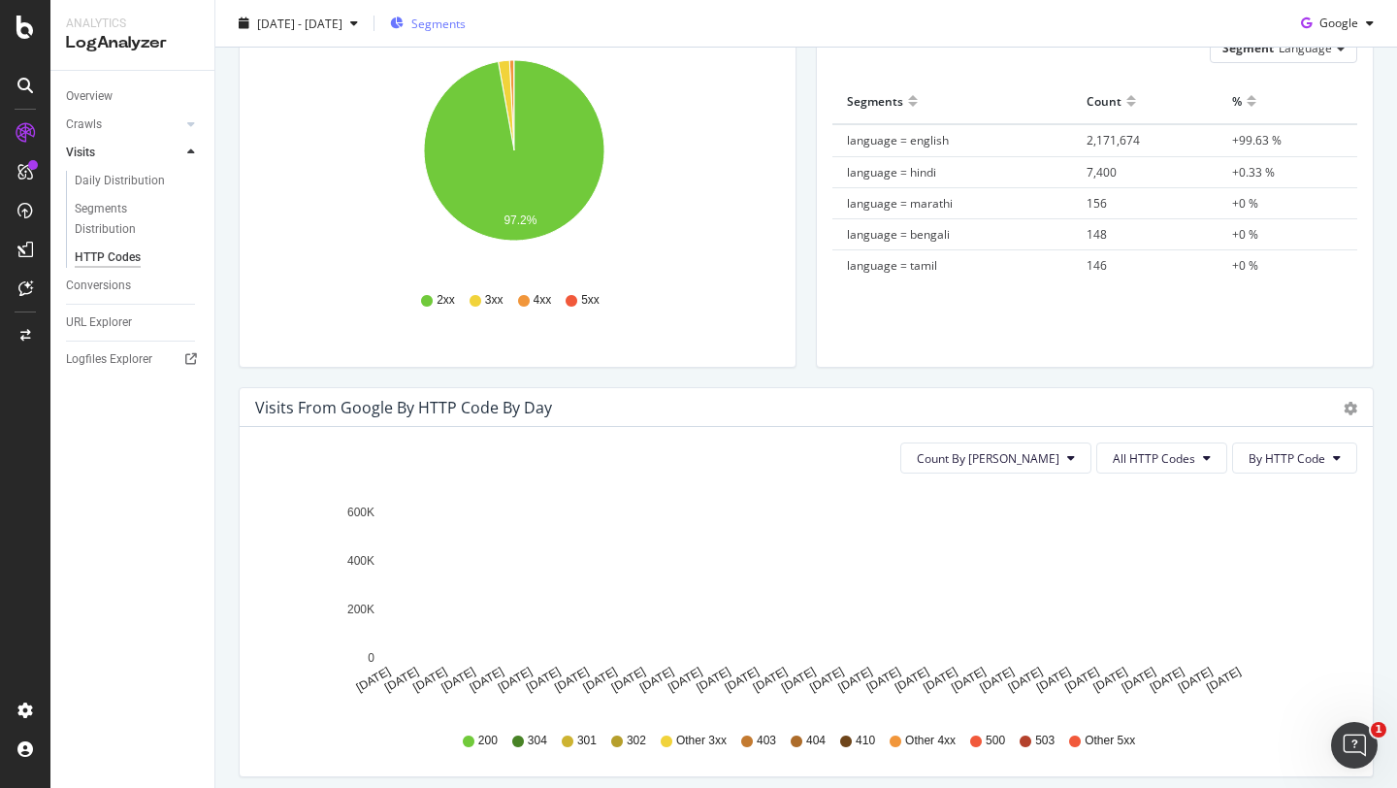
scroll to position [110, 0]
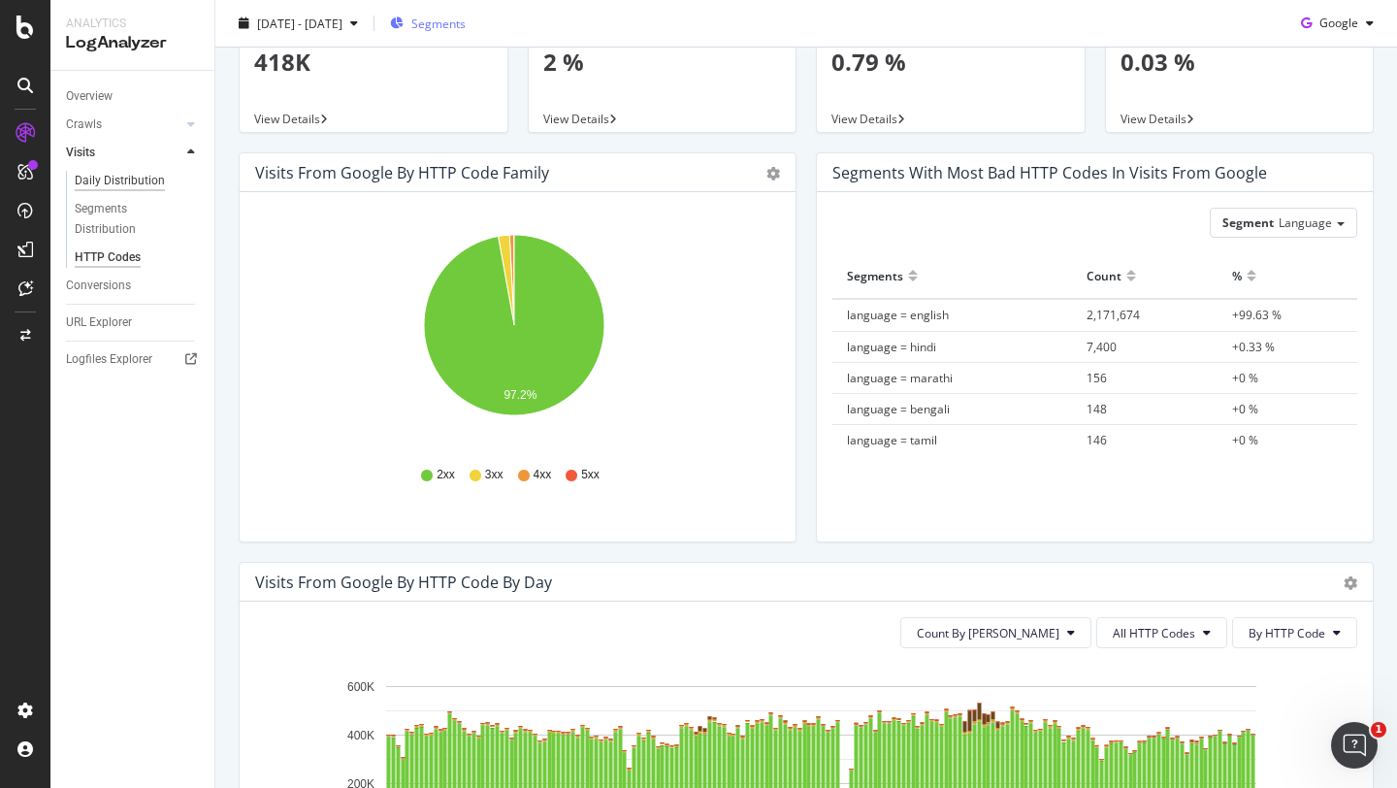
click at [107, 181] on div "Daily Distribution" at bounding box center [120, 181] width 90 height 20
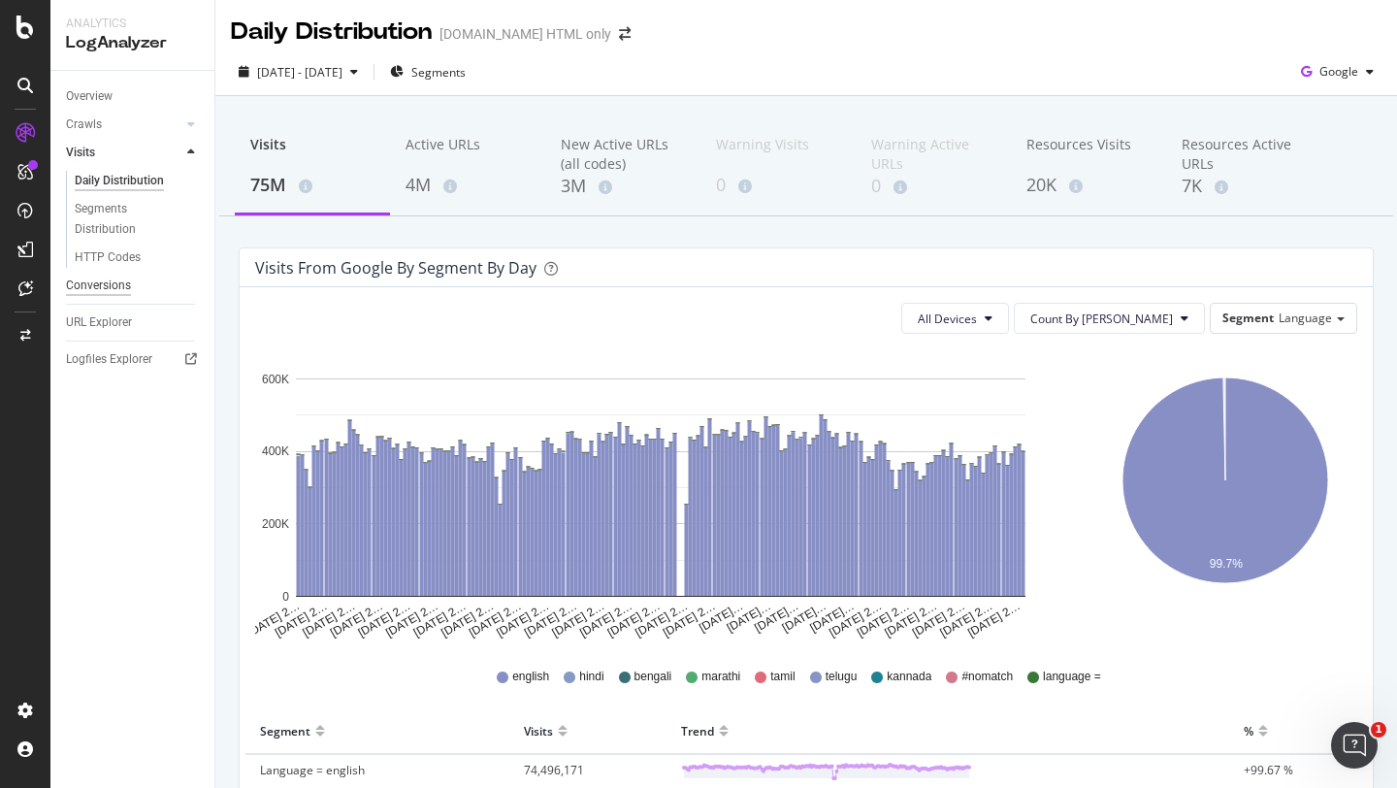
click at [119, 279] on div "Conversions" at bounding box center [98, 286] width 65 height 20
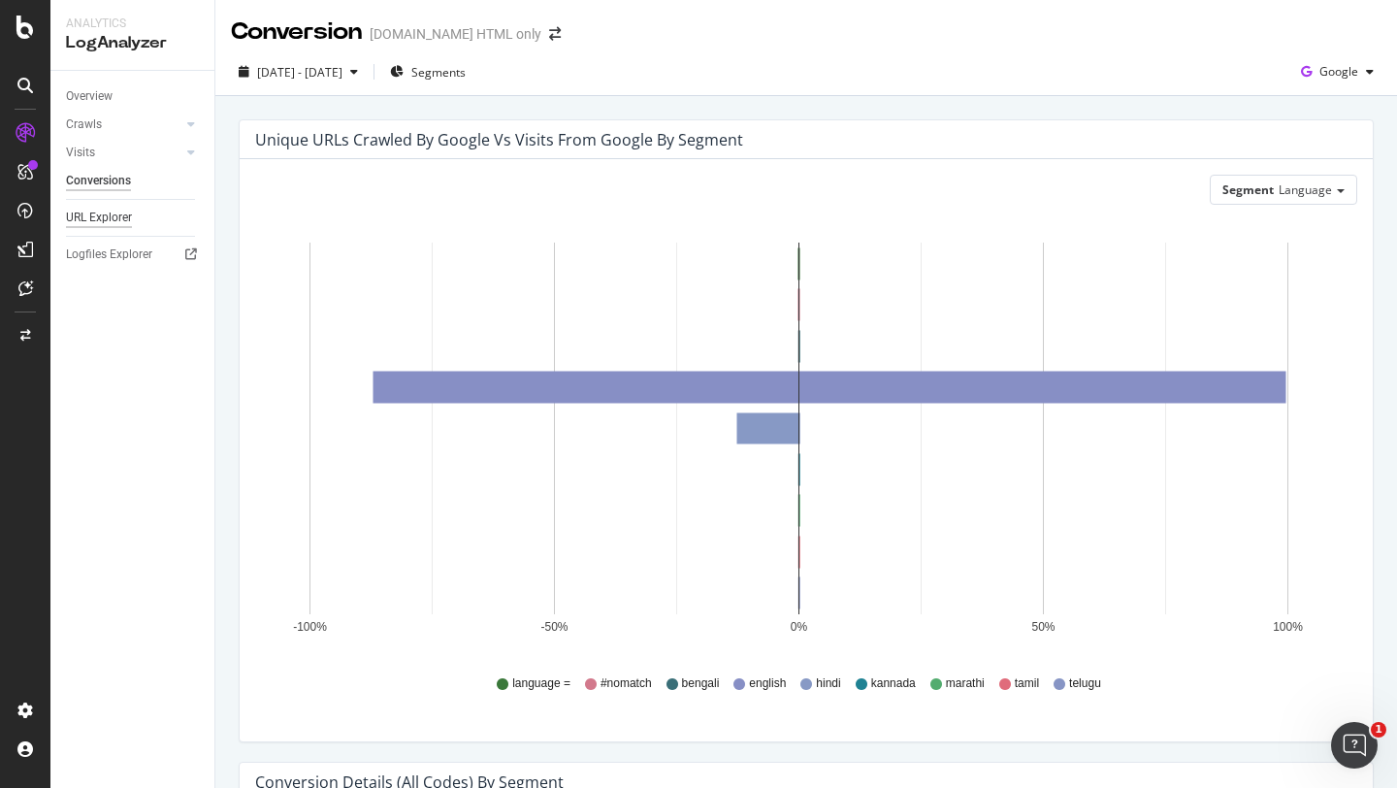
click at [102, 212] on div "URL Explorer" at bounding box center [99, 218] width 66 height 20
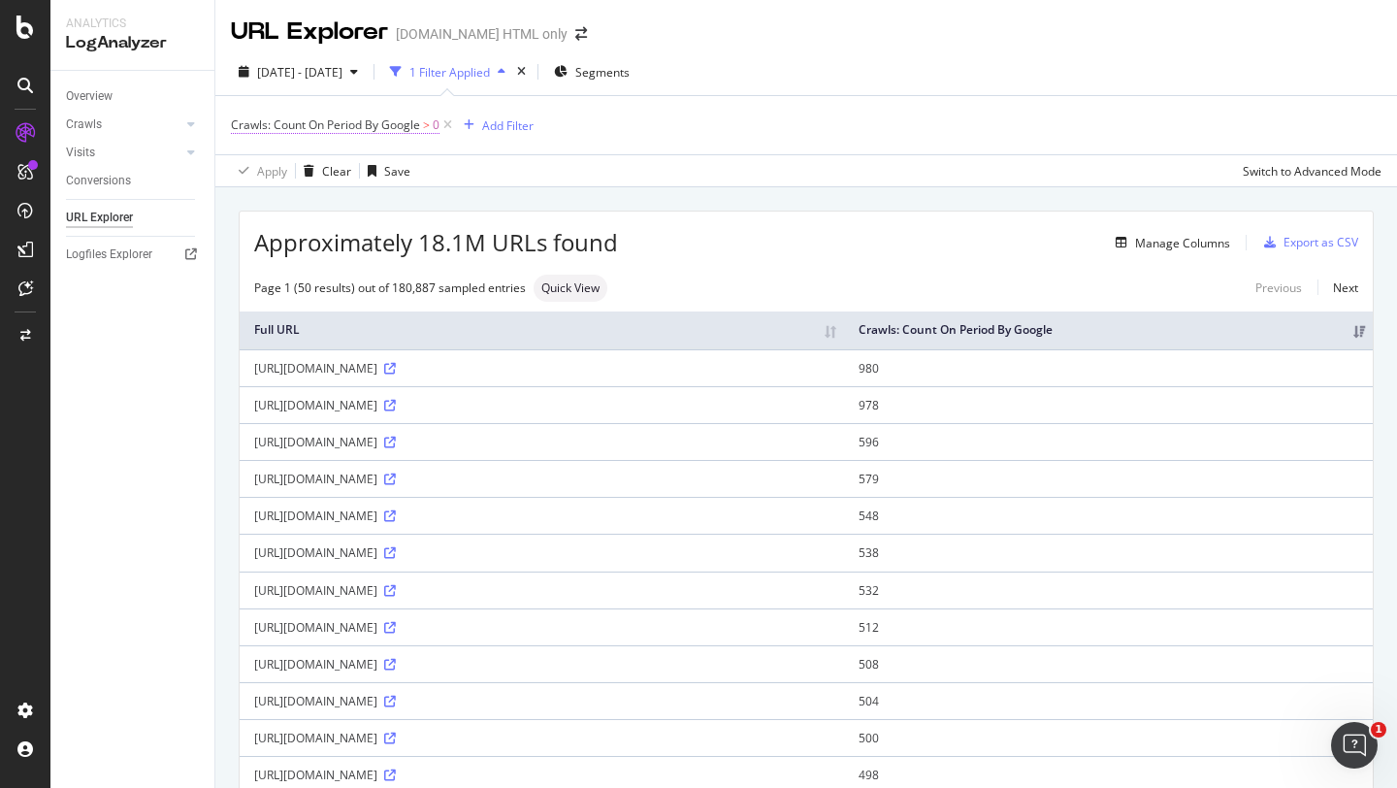
click at [344, 117] on span "Crawls: Count On Period By Google" at bounding box center [325, 124] width 189 height 16
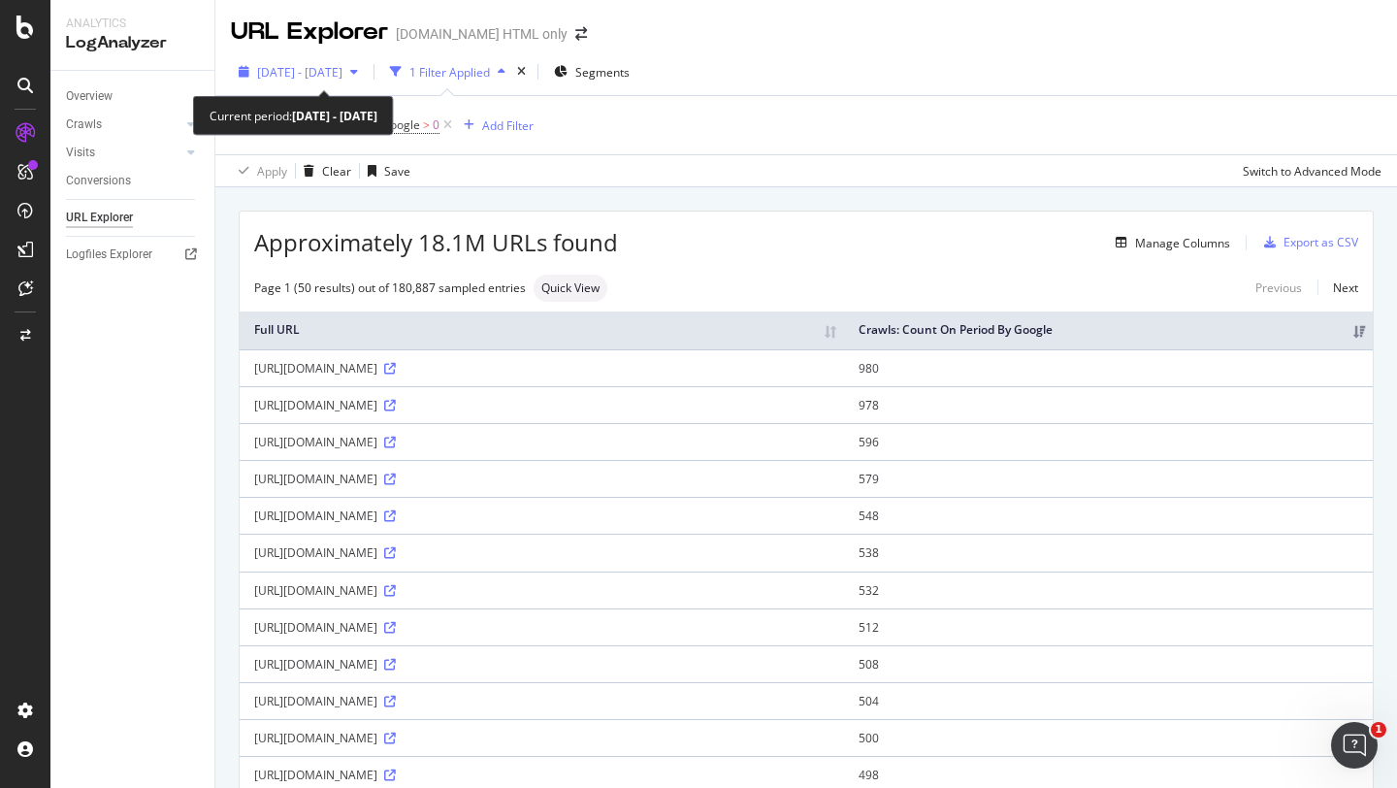
click at [342, 67] on span "[DATE] - [DATE]" at bounding box center [299, 72] width 85 height 16
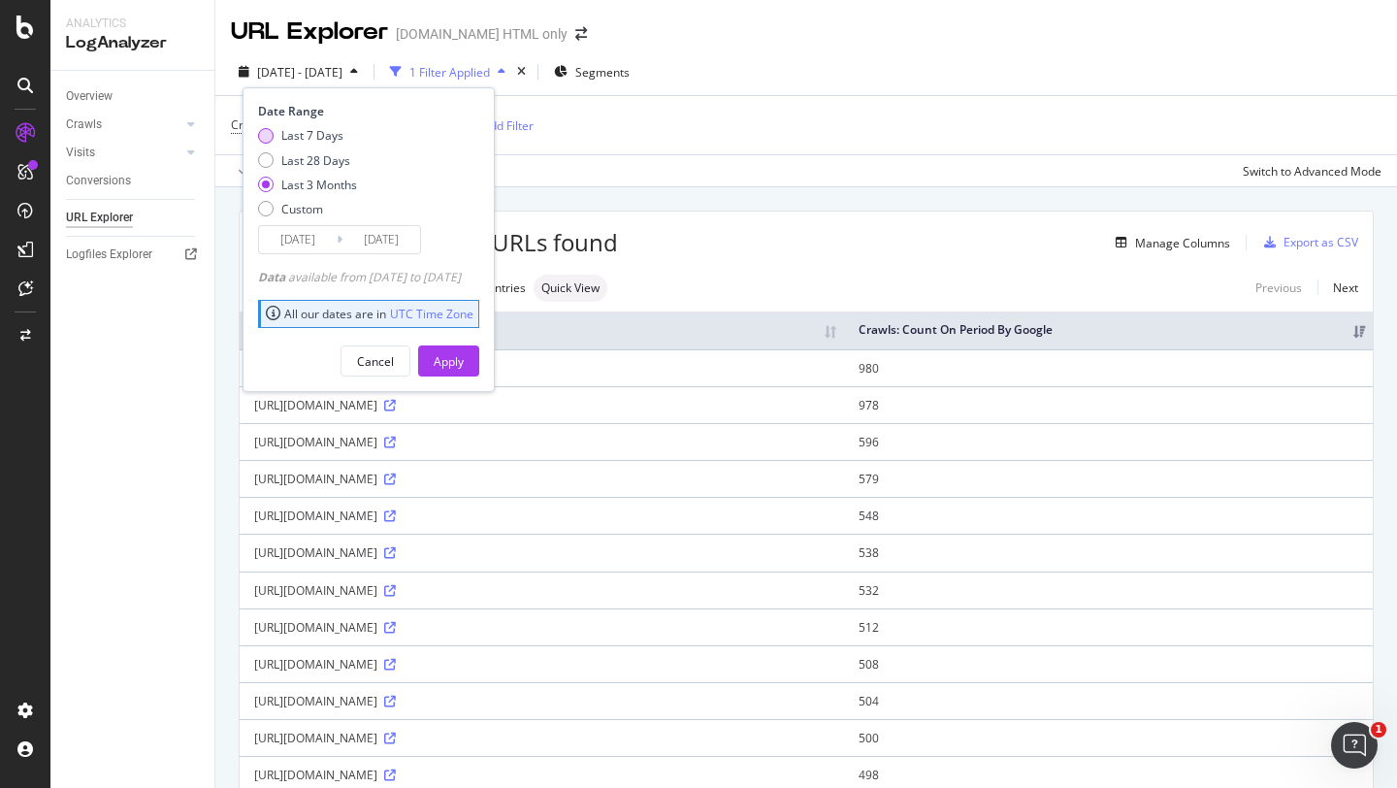
click at [324, 135] on div "Last 7 Days" at bounding box center [312, 135] width 62 height 16
type input "[DATE]"
click at [464, 360] on div "Apply" at bounding box center [449, 361] width 30 height 16
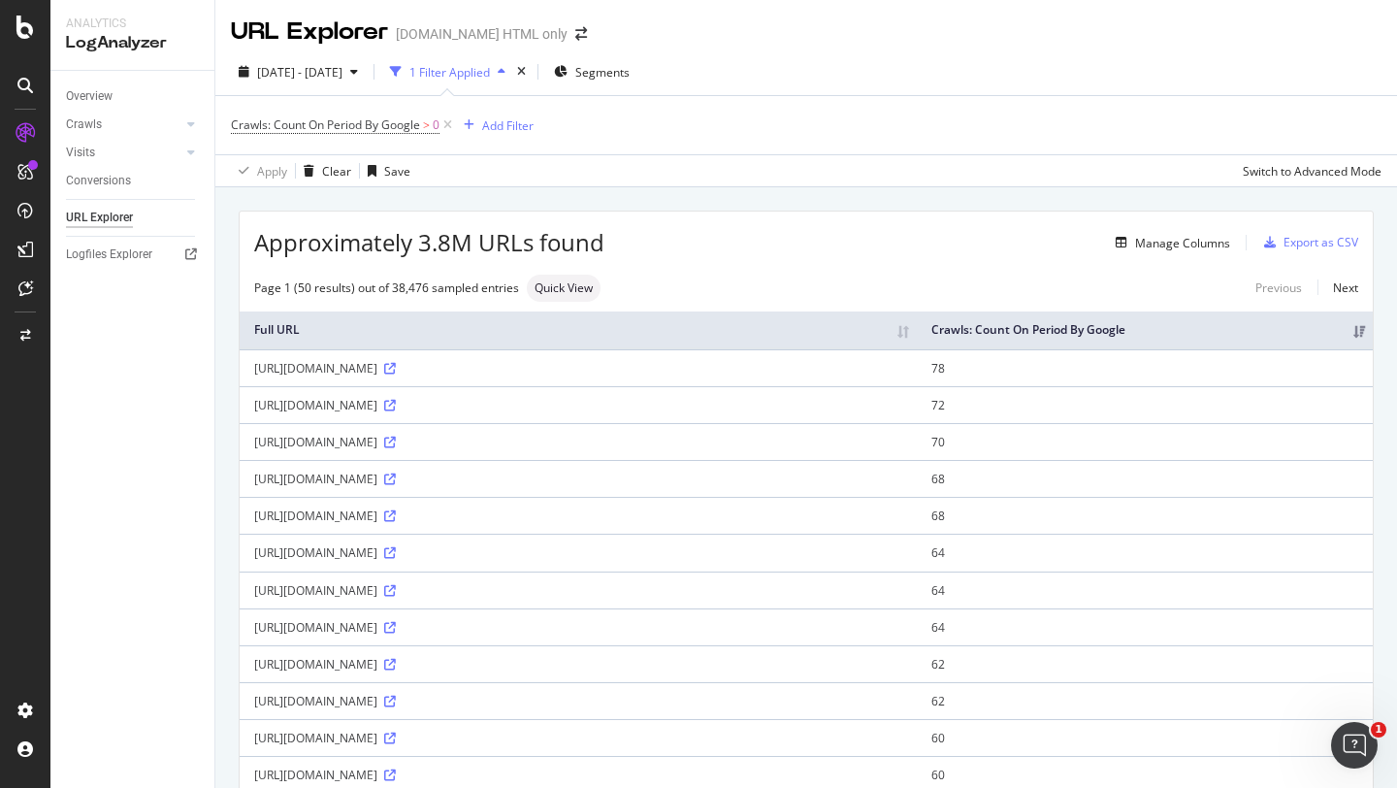
click at [1192, 328] on th "Crawls: Count On Period By Google" at bounding box center [1145, 330] width 456 height 38
click at [1184, 332] on th "Crawls: Count On Period By Google" at bounding box center [1145, 330] width 456 height 38
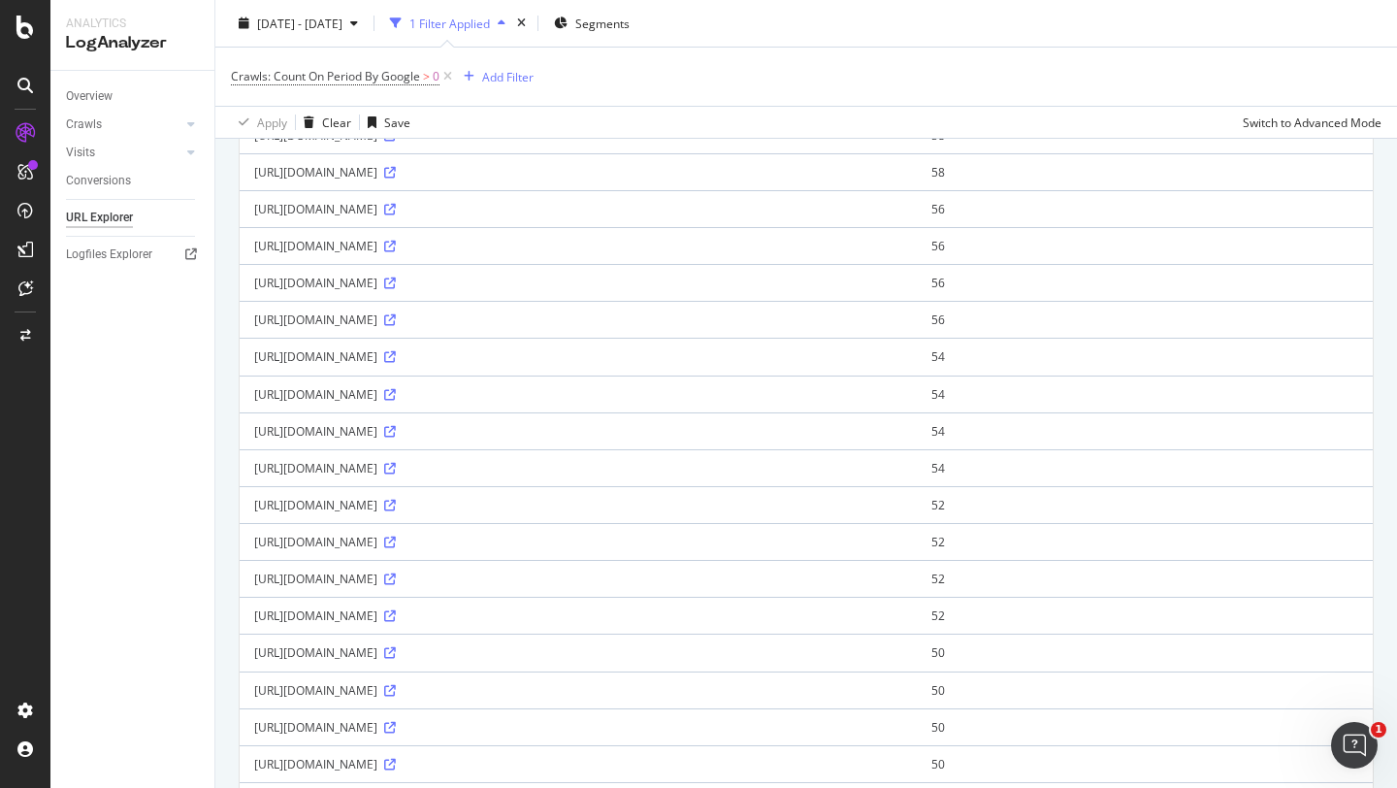
scroll to position [1521, 0]
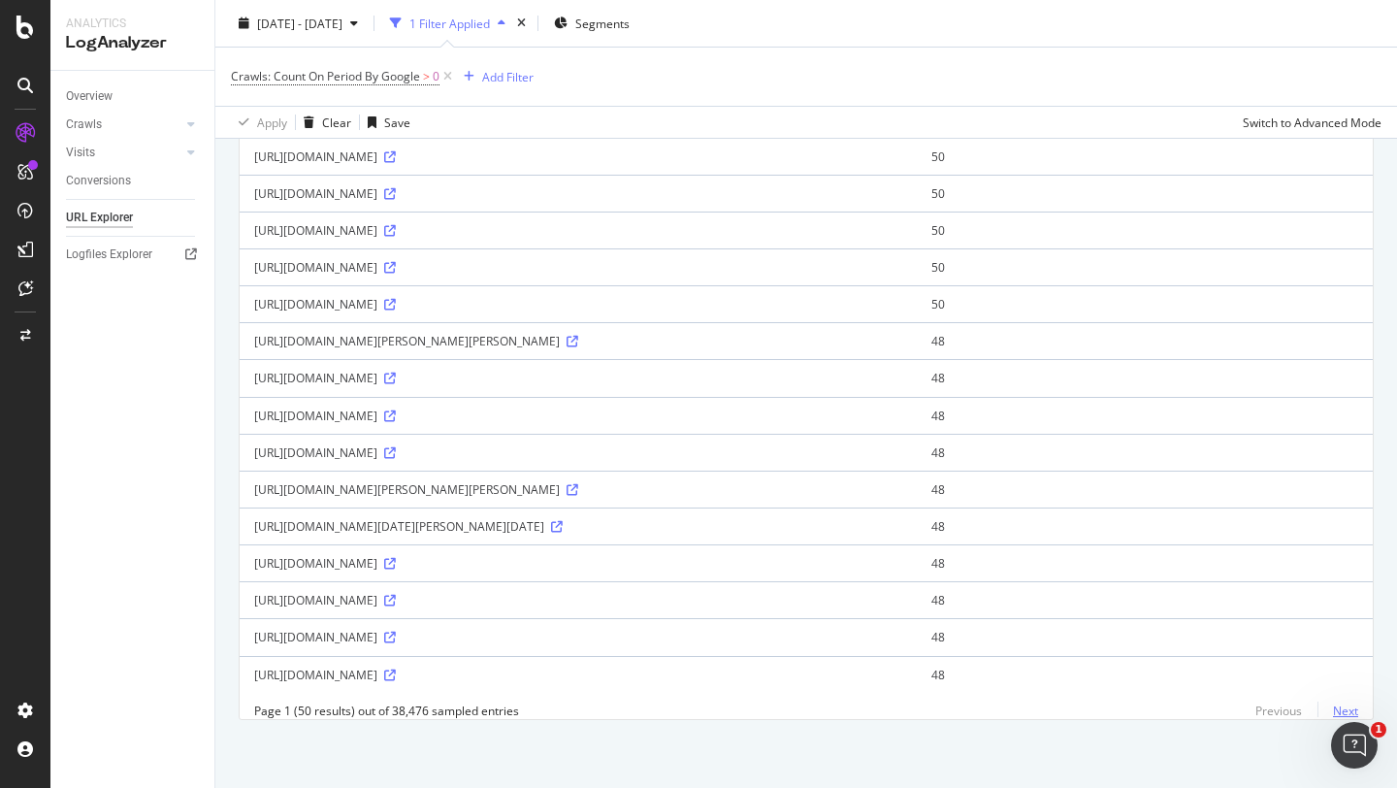
click at [1334, 713] on link "Next" at bounding box center [1338, 711] width 41 height 28
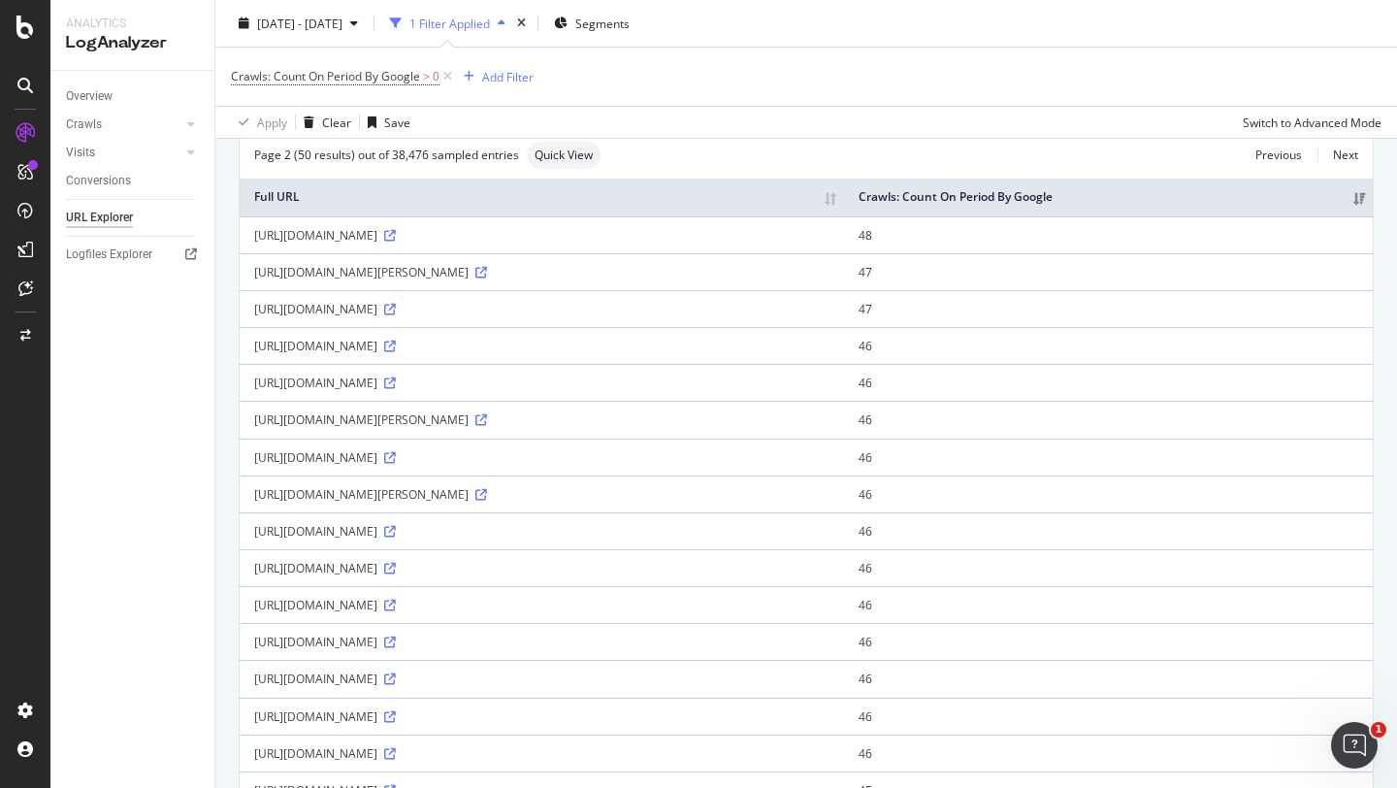
scroll to position [135, 0]
click at [1137, 229] on td "48" at bounding box center [1108, 232] width 529 height 37
click at [396, 232] on icon at bounding box center [390, 234] width 12 height 12
click at [396, 233] on icon at bounding box center [390, 234] width 12 height 12
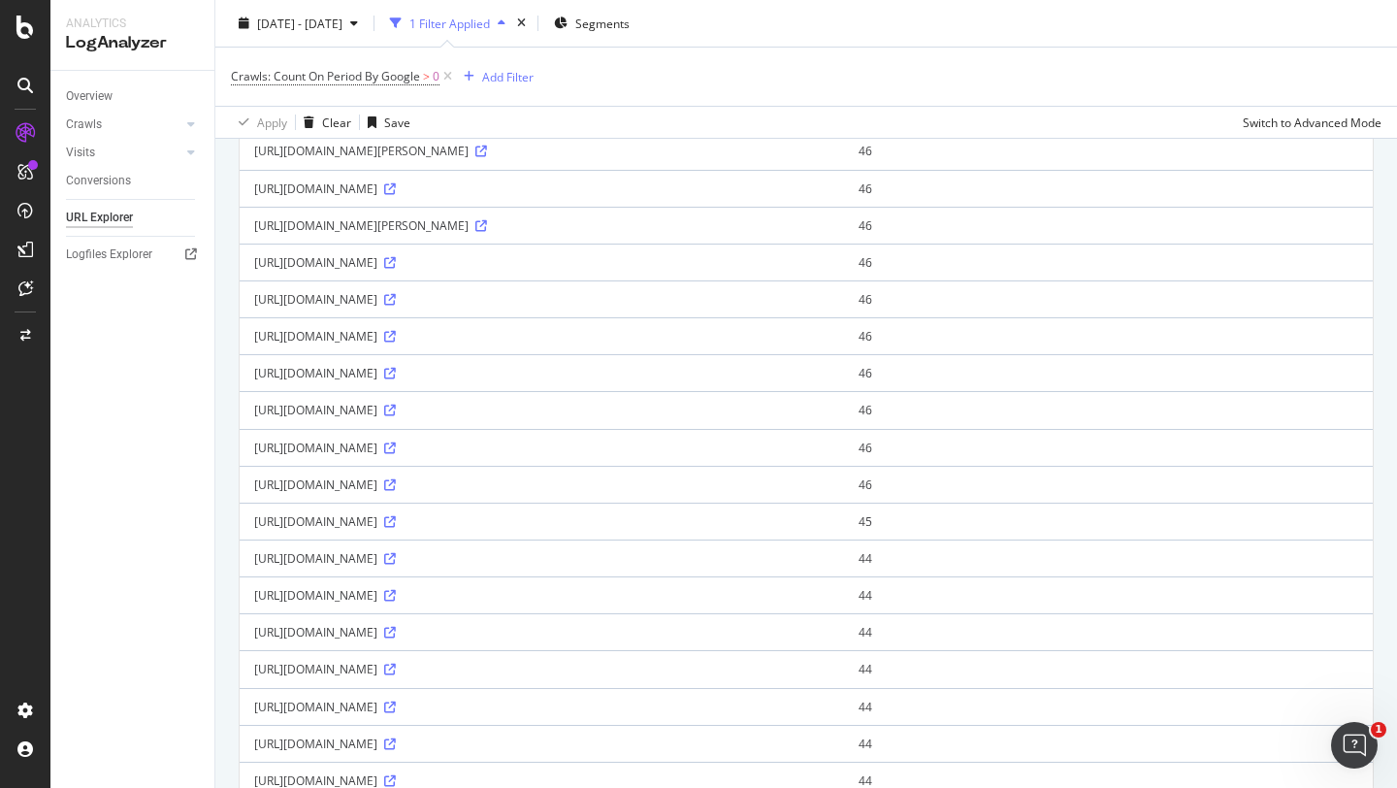
scroll to position [0, 0]
